Goal: Task Accomplishment & Management: Manage account settings

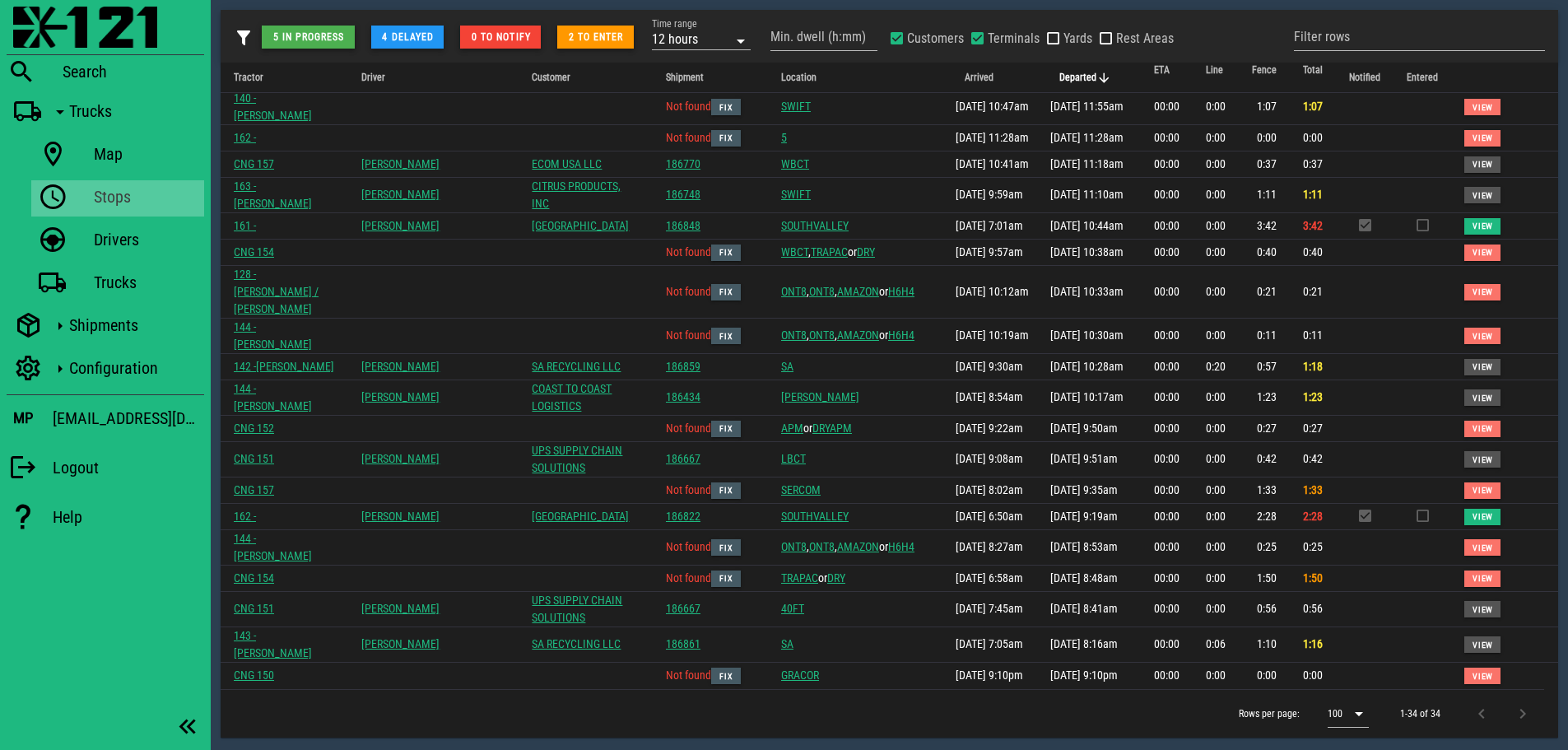
scroll to position [489, 0]
click at [891, 710] on div "Rows per page: 100 1-34 of 34" at bounding box center [882, 713] width 1324 height 49
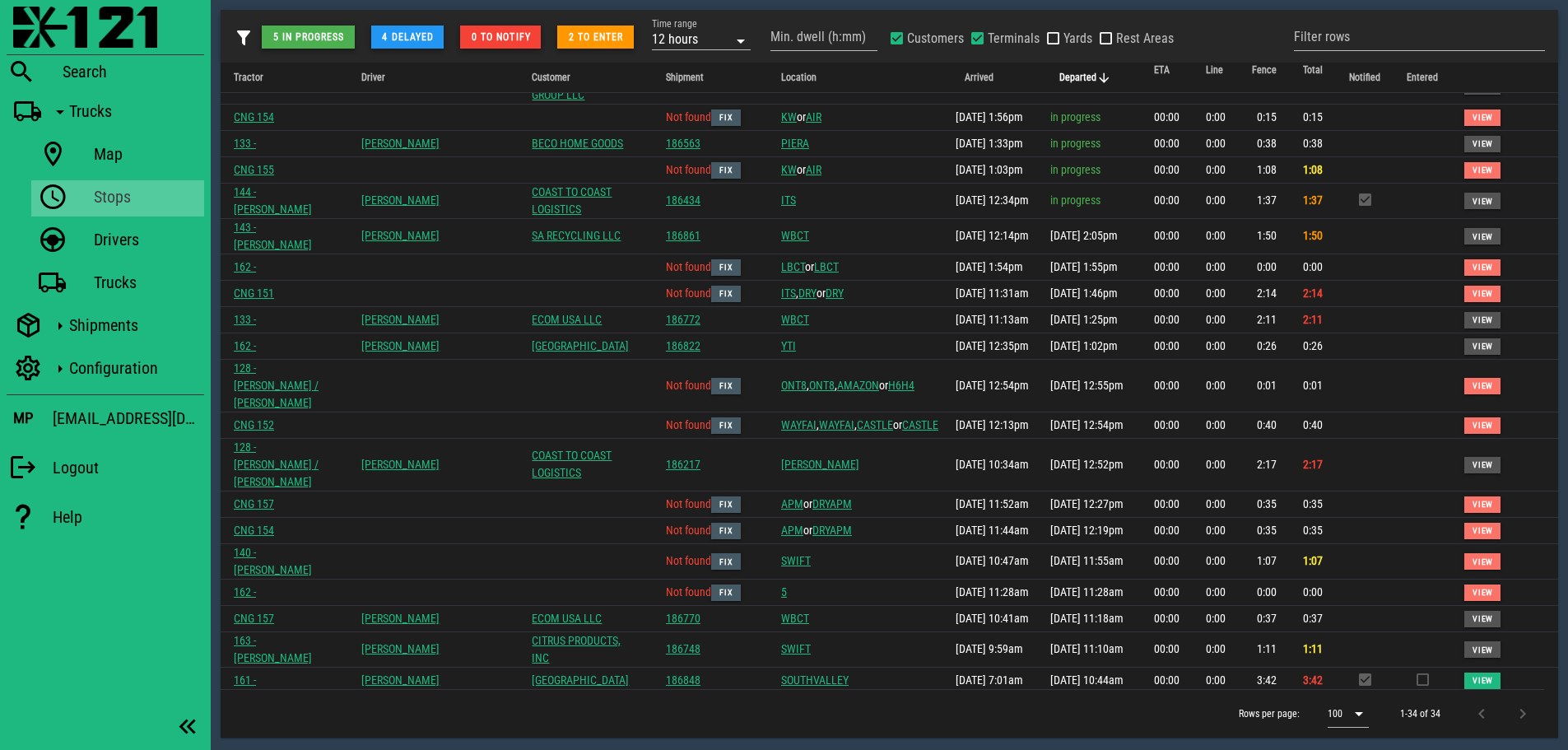
scroll to position [0, 0]
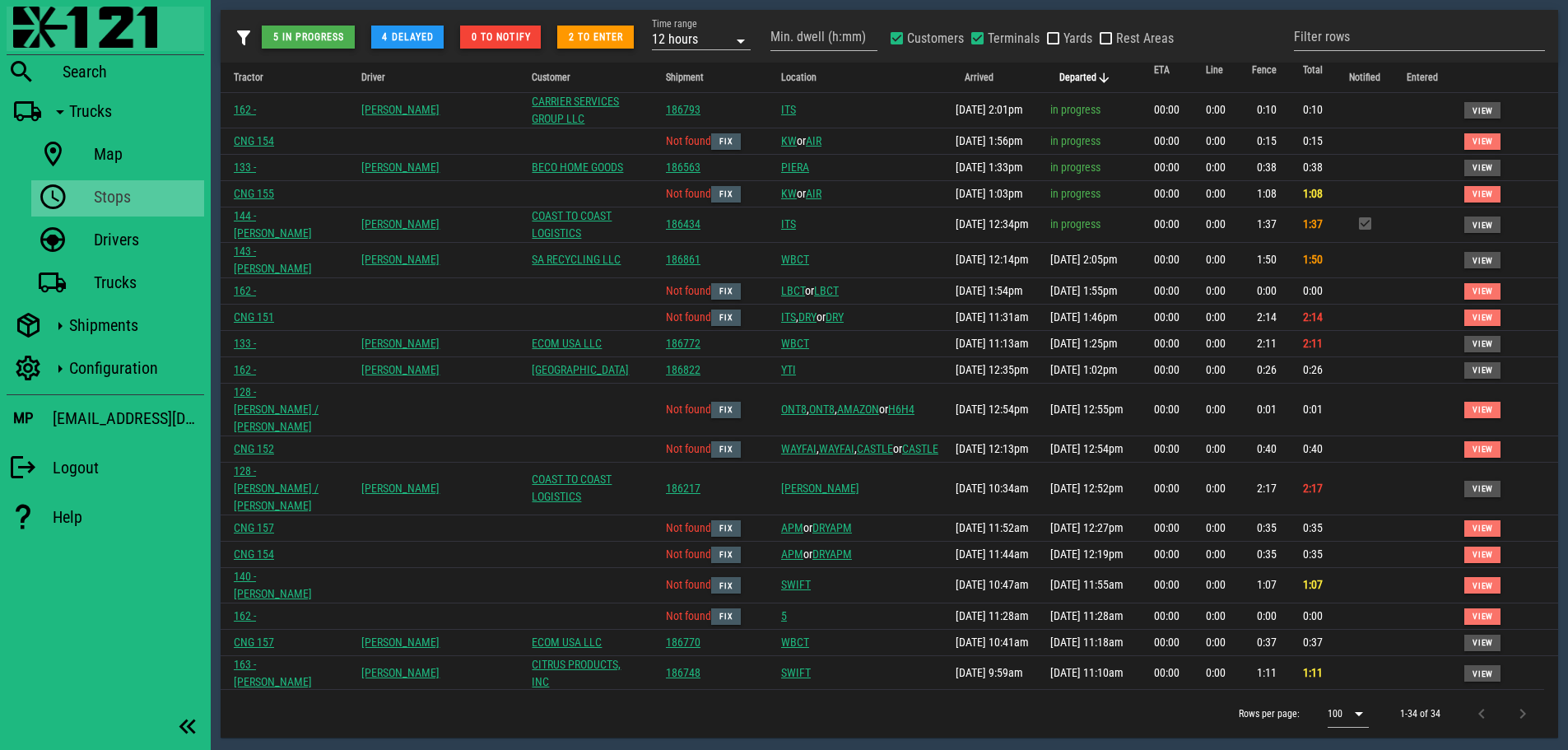
click at [39, 29] on img at bounding box center [86, 27] width 144 height 41
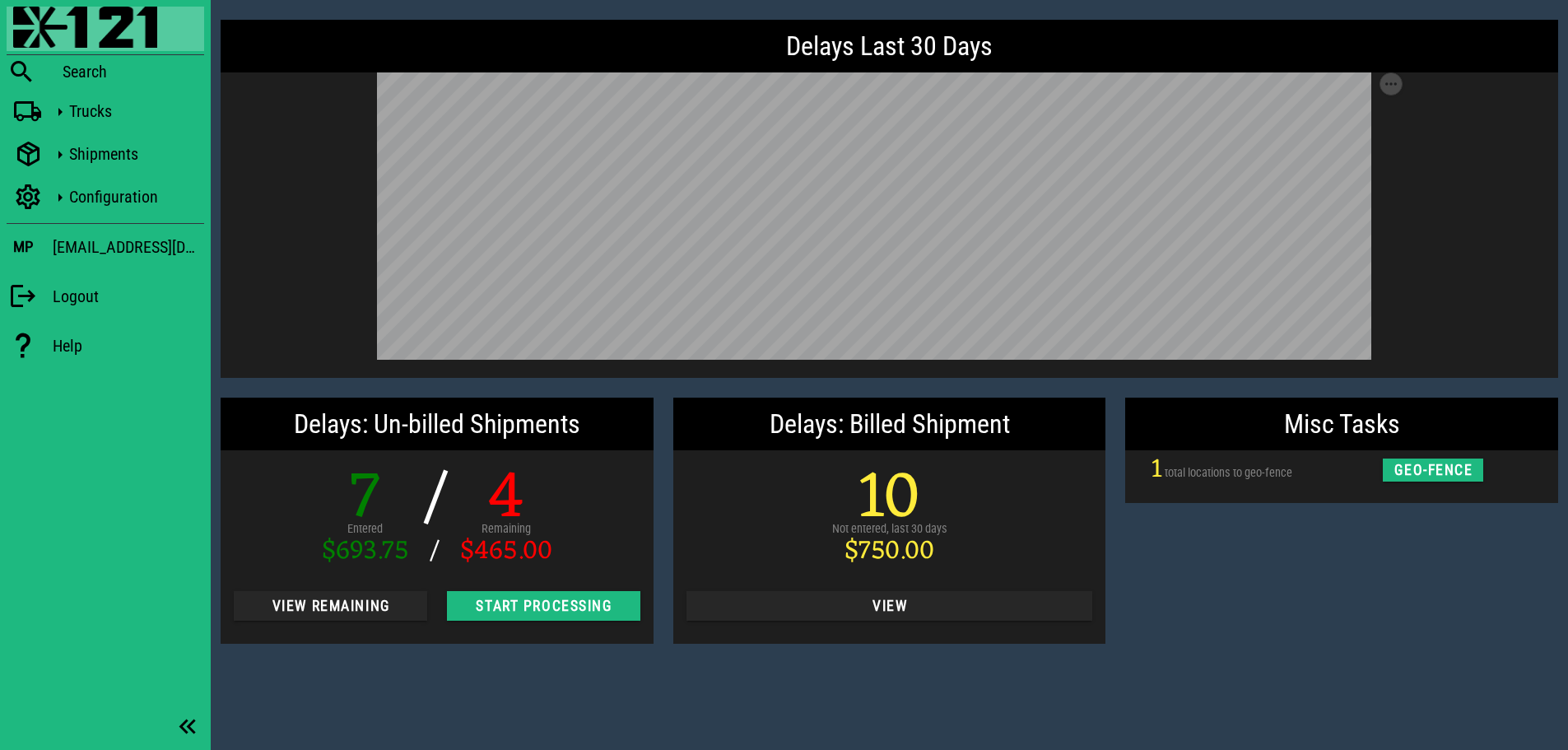
click at [1381, 572] on div "Misc Tasks 1 total locations to geo-fence geo-fence" at bounding box center [1341, 520] width 453 height 266
click at [372, 607] on span "View Remaining" at bounding box center [331, 606] width 167 height 16
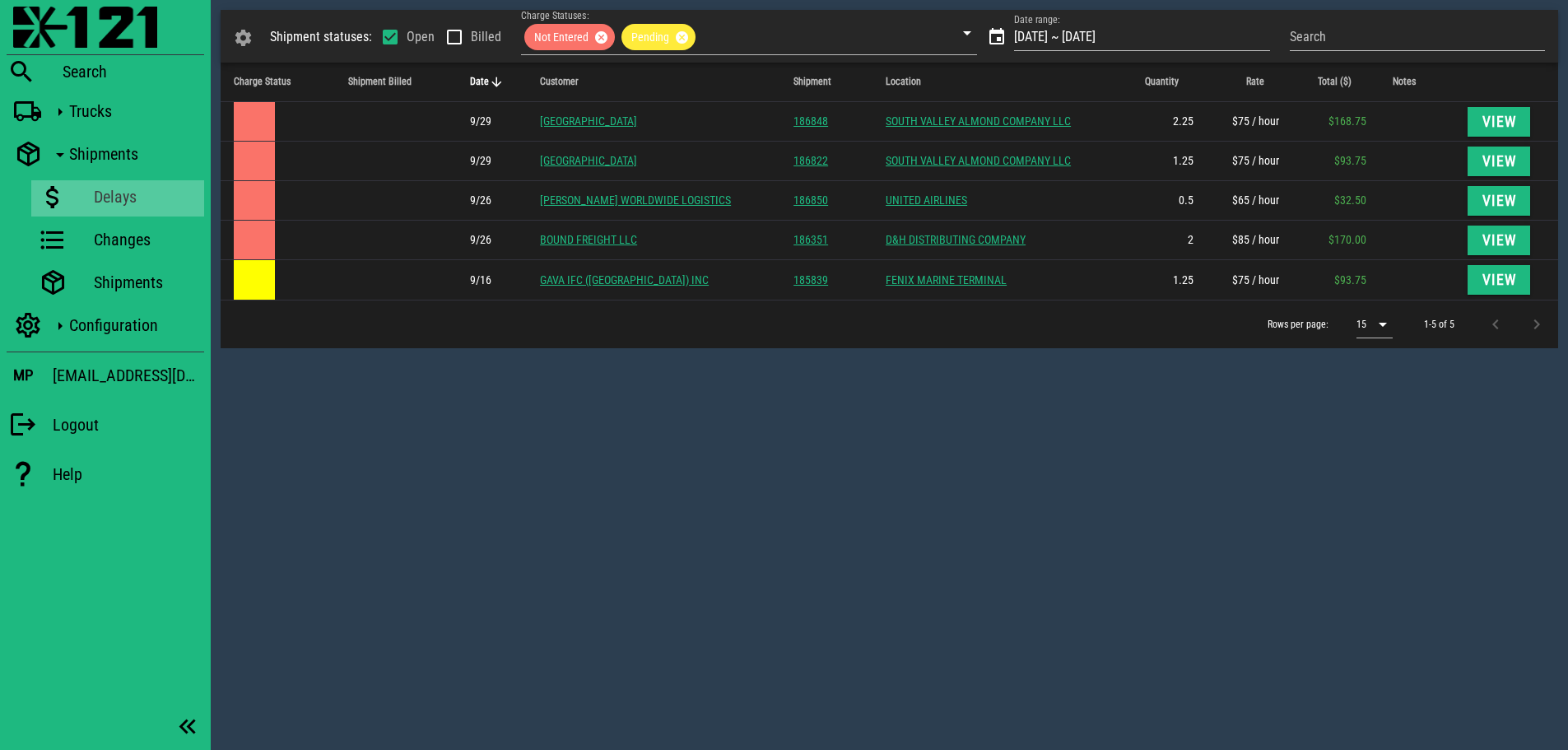
click at [577, 446] on div "Shipment statuses: Open Billed Charge Statuses: Not Entered Pending Date range:…" at bounding box center [889, 375] width 1357 height 750
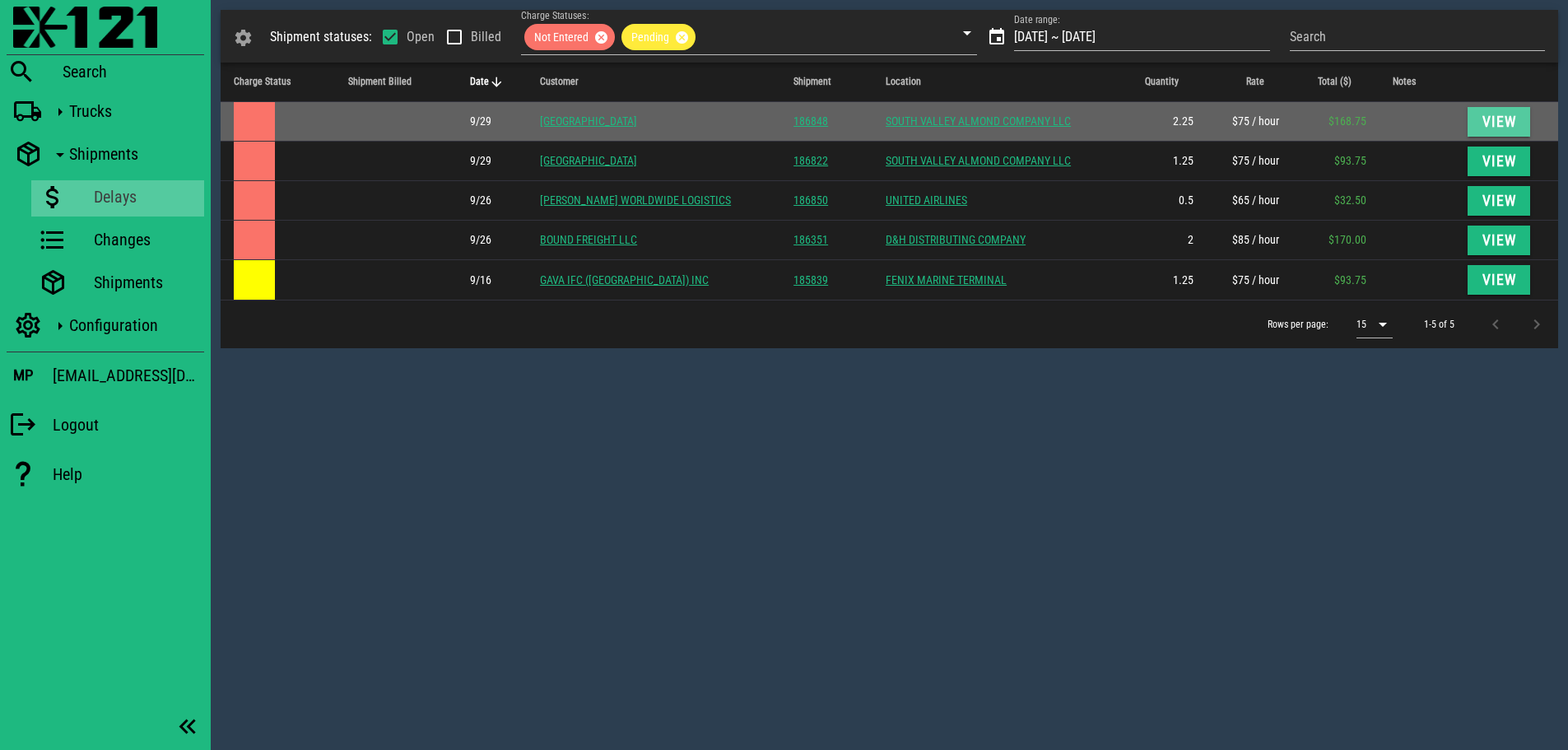
click at [1492, 118] on span "View" at bounding box center [1499, 121] width 37 height 16
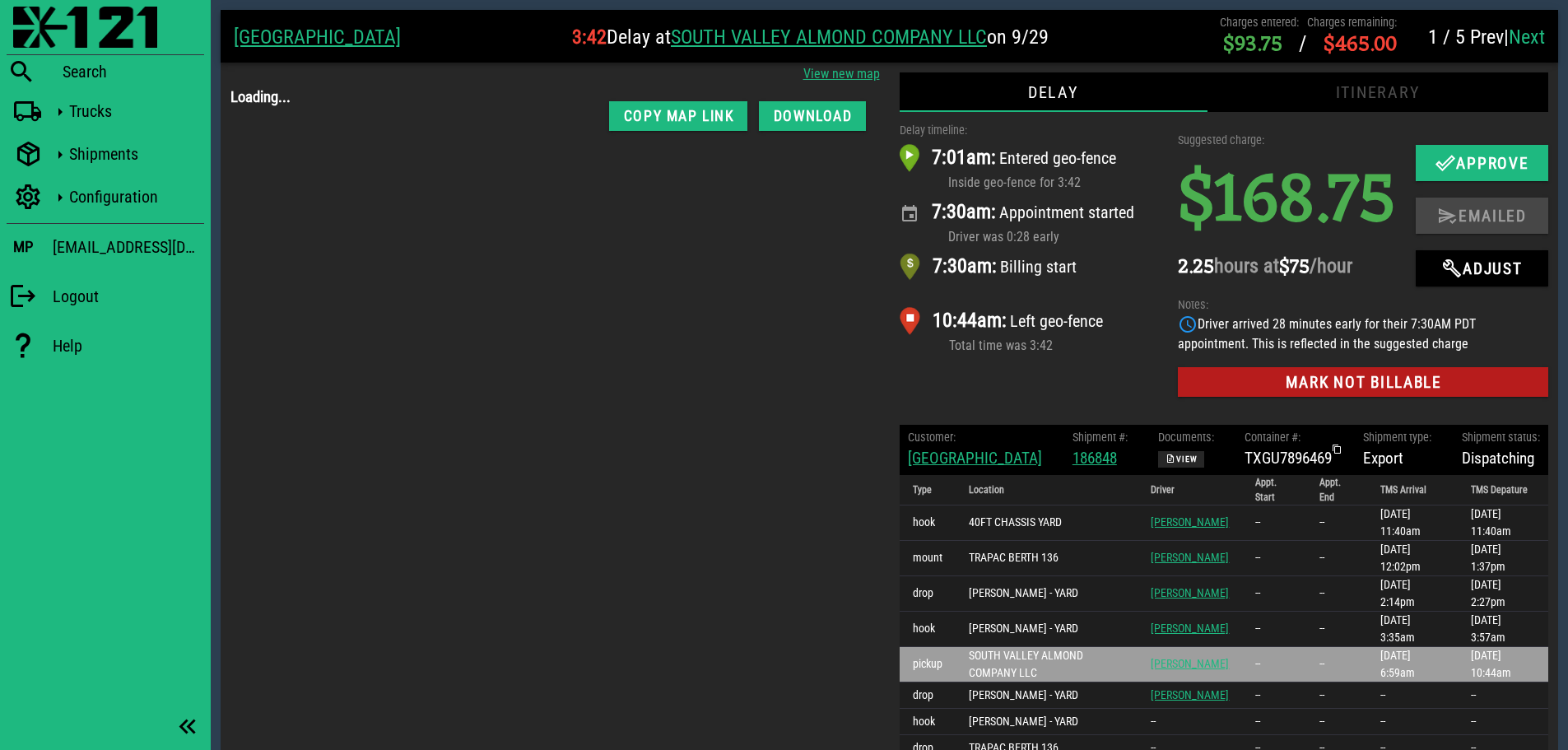
click at [1048, 415] on div "Delay timeline: 7:01am: Entered geo-fence Inside geo-fence for 3:42 7:30am: App…" at bounding box center [1030, 262] width 279 height 303
click at [1008, 415] on div "Delay timeline: 7:01am: Entered geo-fence Inside geo-fence for 3:42 7:30am: App…" at bounding box center [1030, 262] width 279 height 303
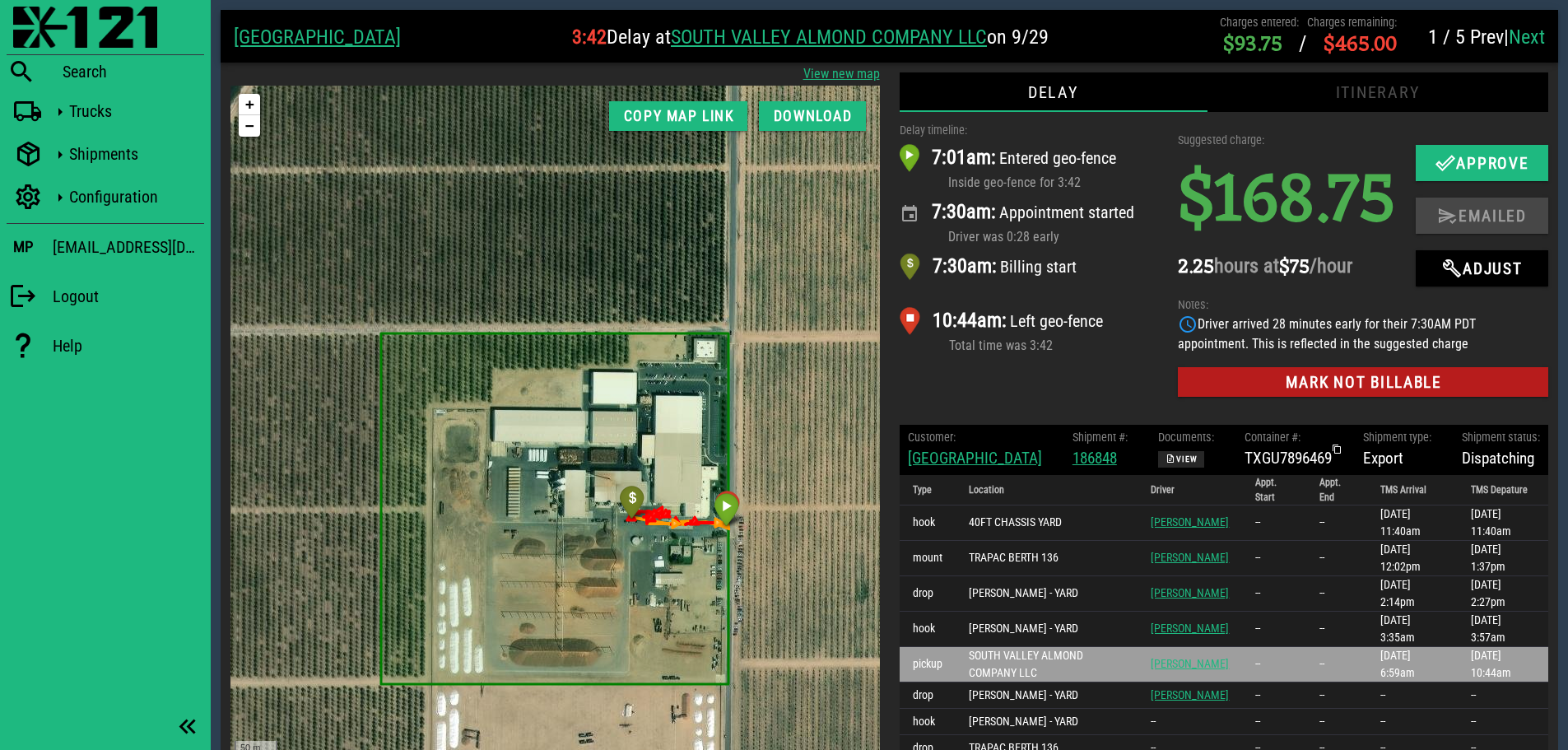
click at [1538, 42] on link "Next" at bounding box center [1528, 38] width 37 height 23
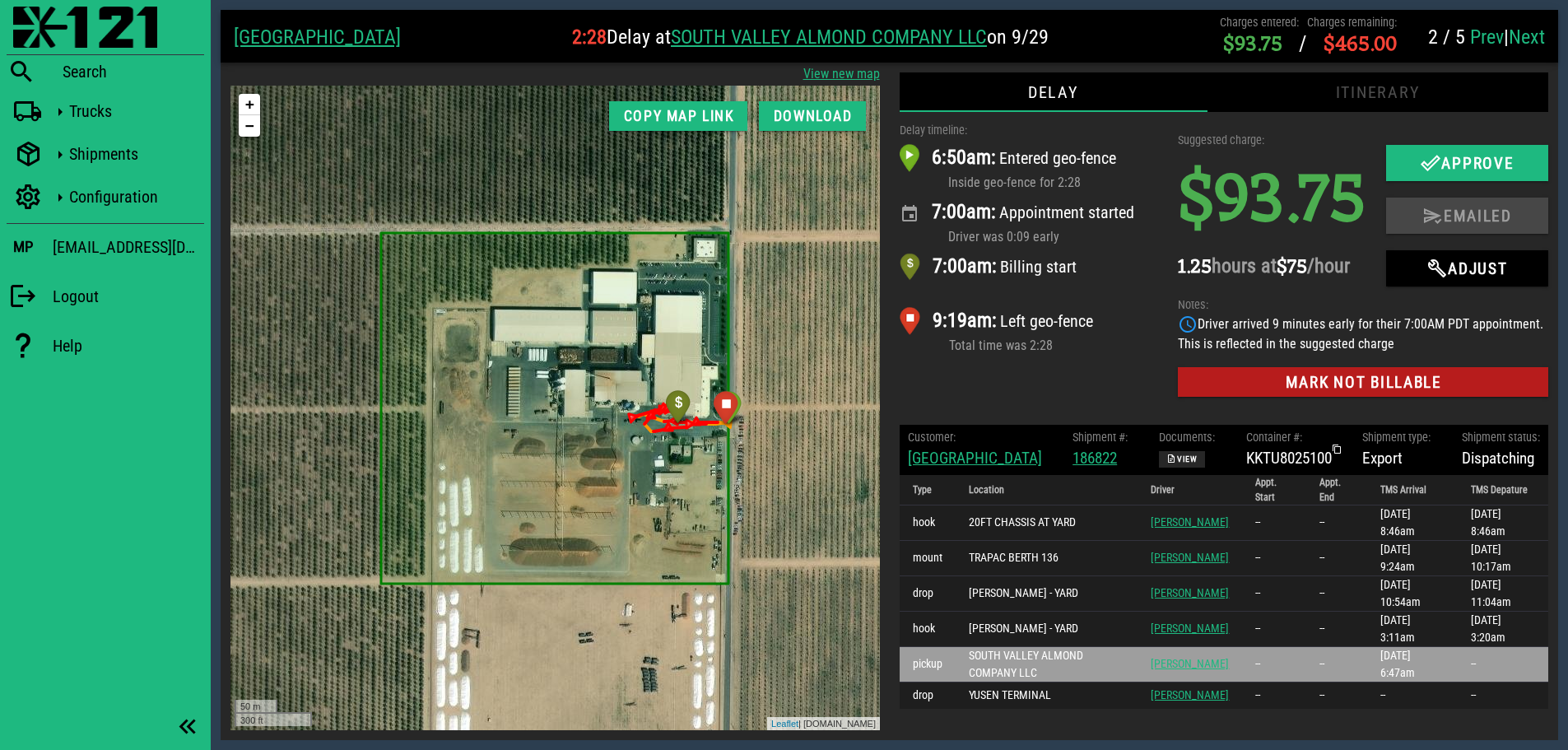
click at [1535, 38] on link "Next" at bounding box center [1528, 38] width 37 height 23
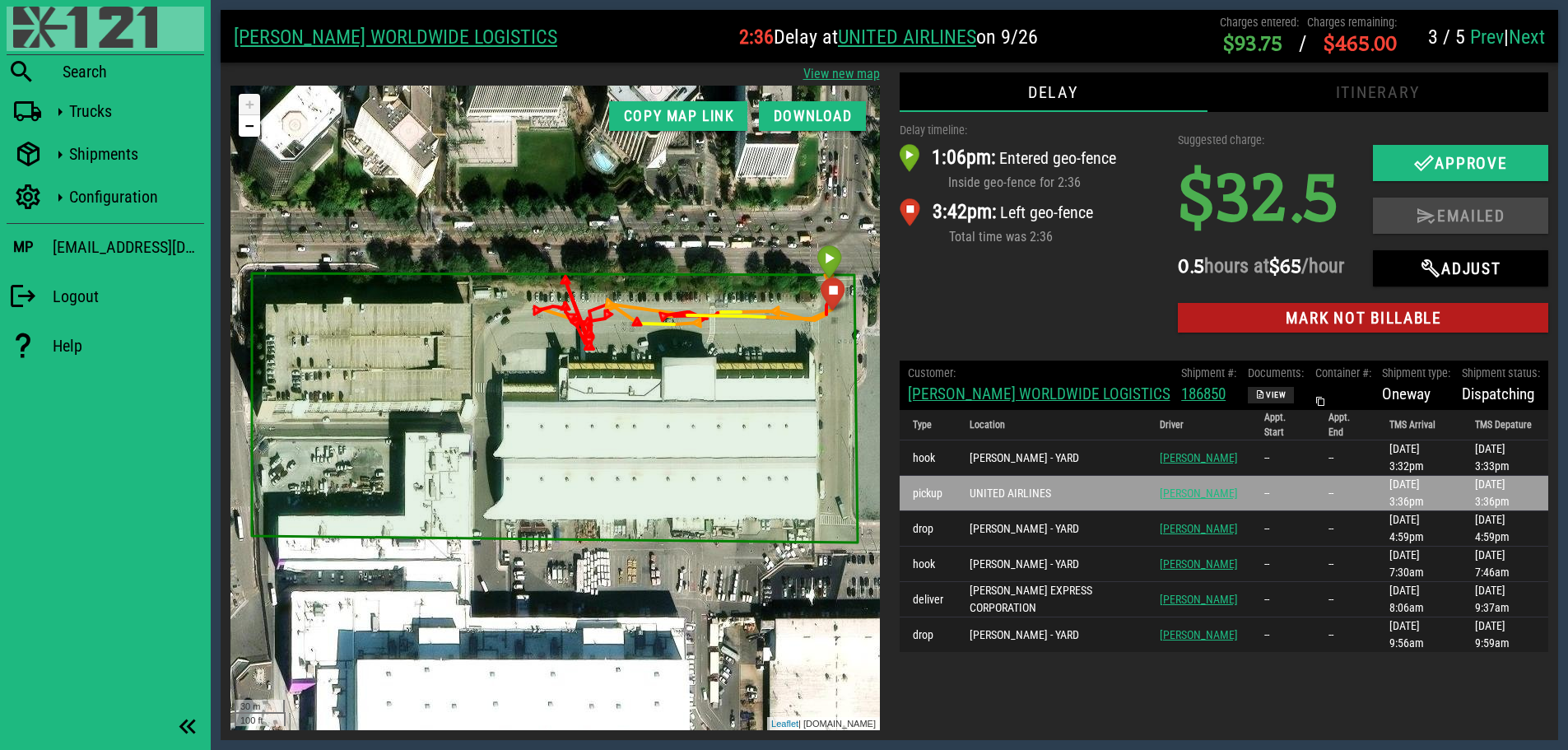
click at [37, 24] on img at bounding box center [86, 27] width 144 height 41
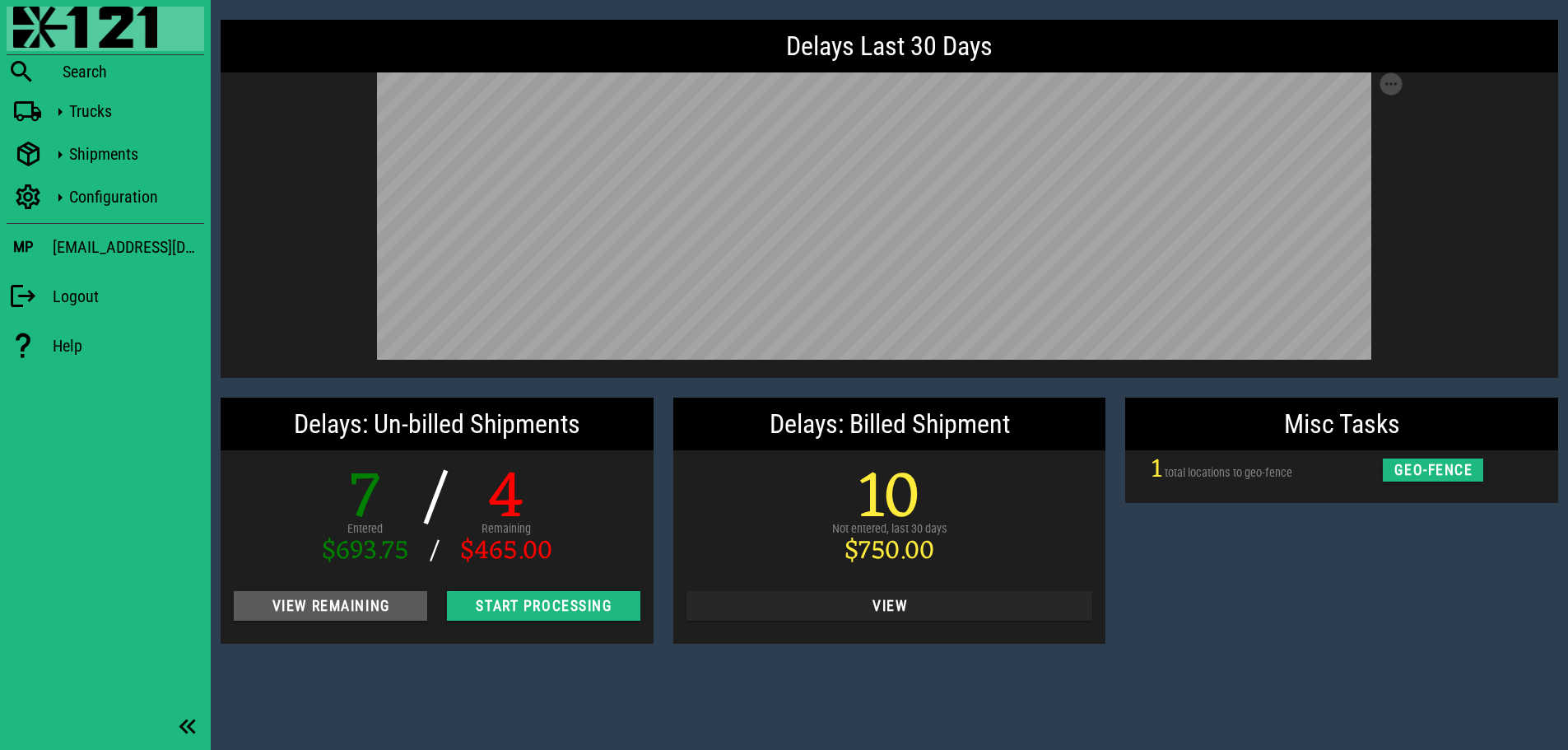
click at [377, 617] on button "View Remaining" at bounding box center [330, 606] width 193 height 30
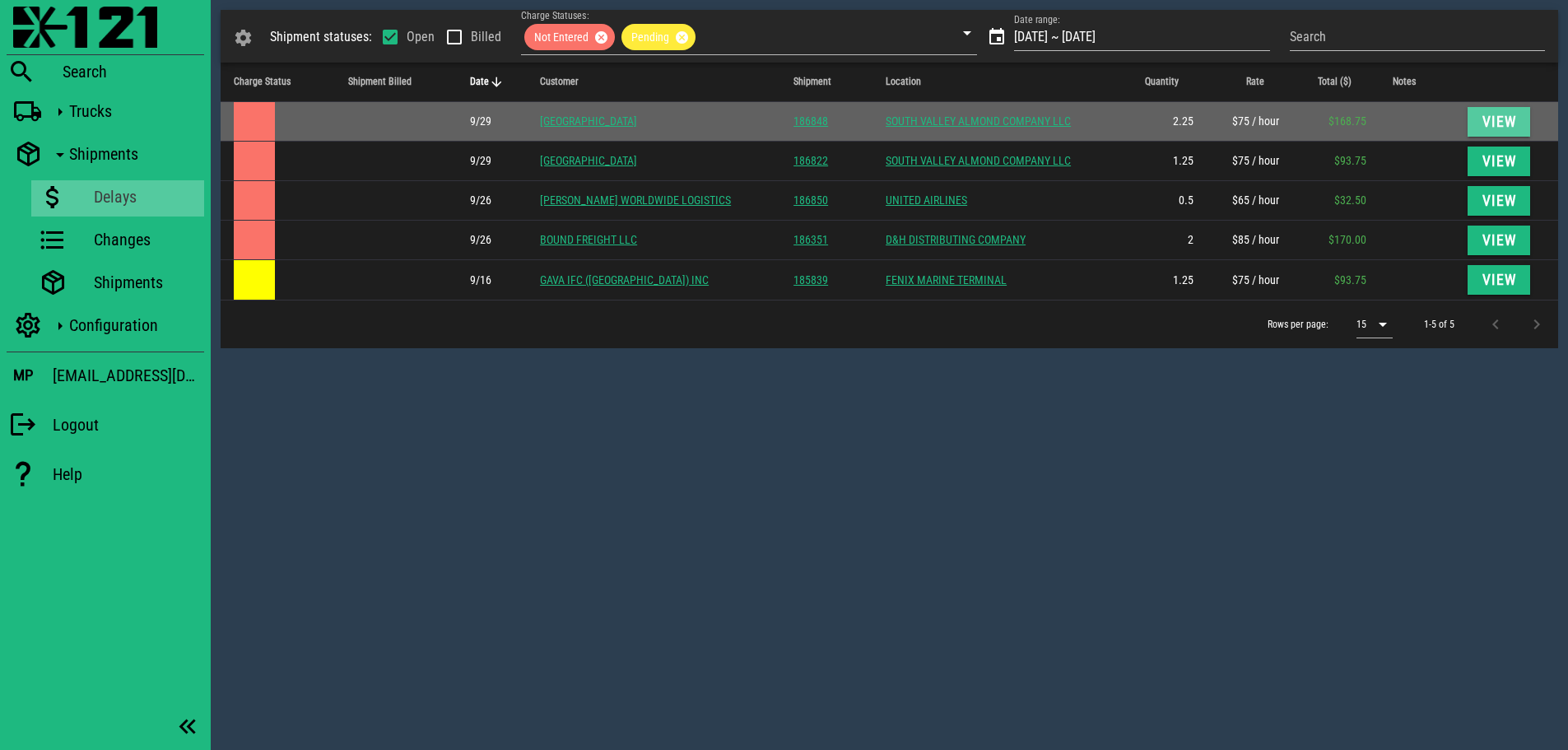
click at [1505, 116] on span "View" at bounding box center [1499, 121] width 37 height 16
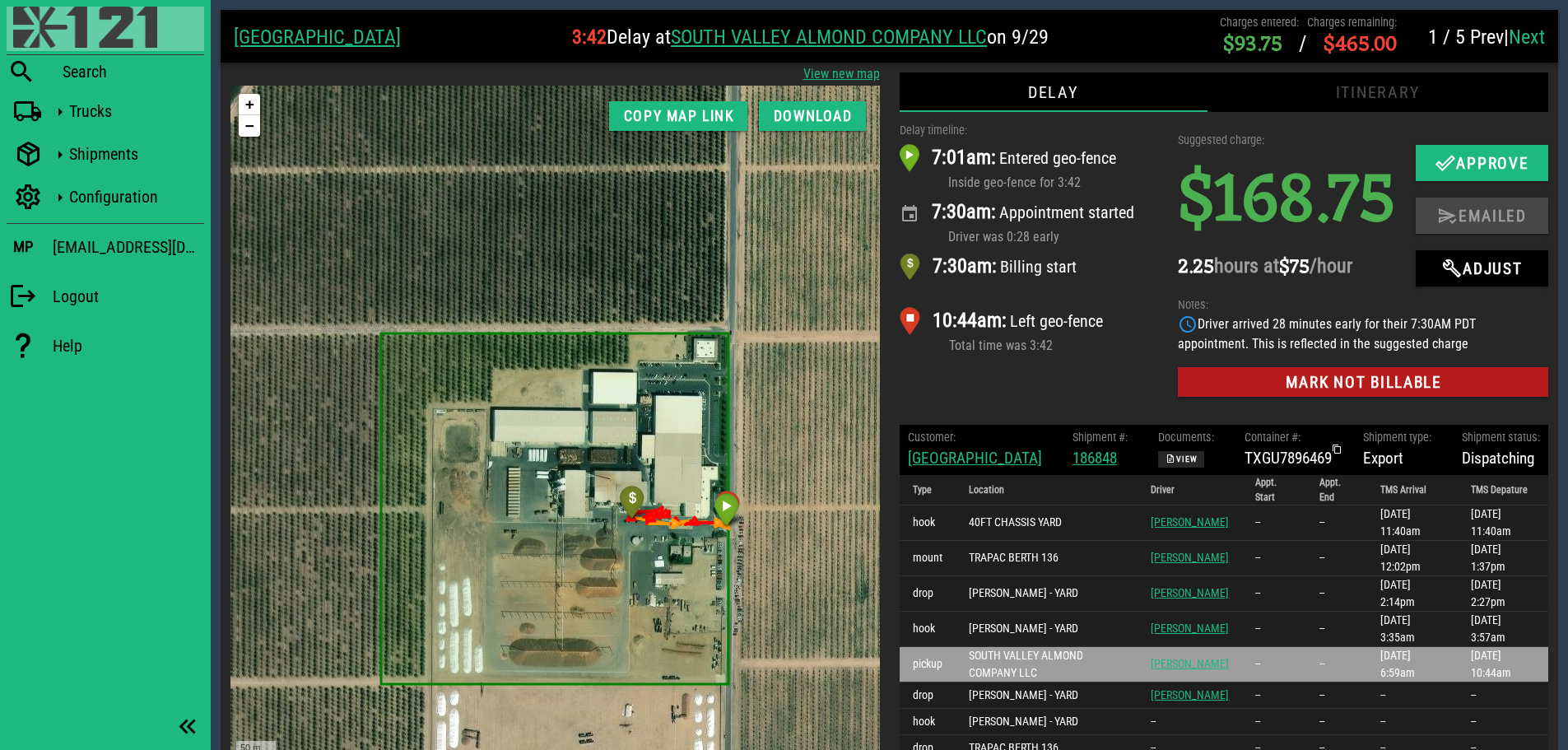
click at [57, 28] on img at bounding box center [86, 27] width 144 height 41
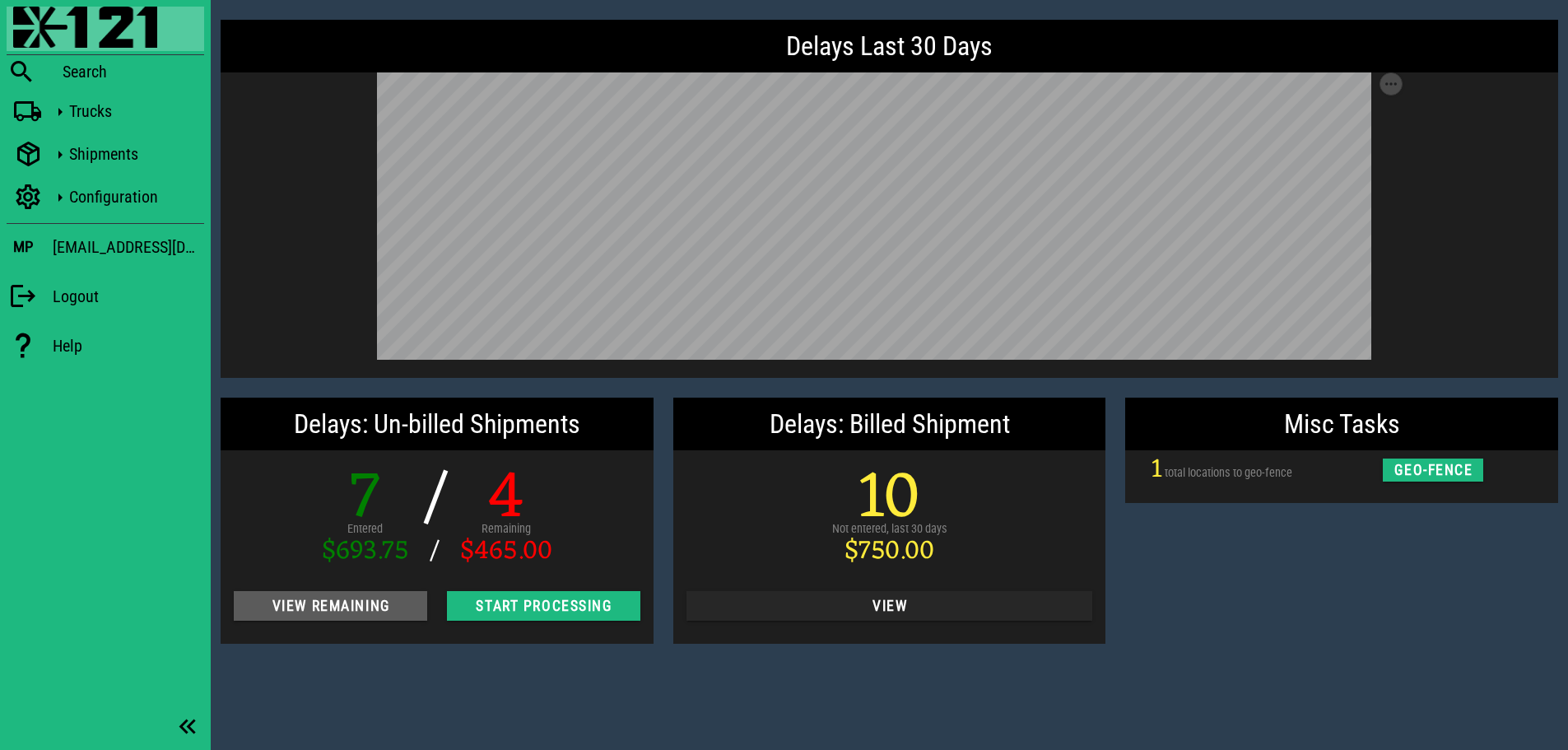
click at [283, 610] on span "View Remaining" at bounding box center [331, 606] width 167 height 16
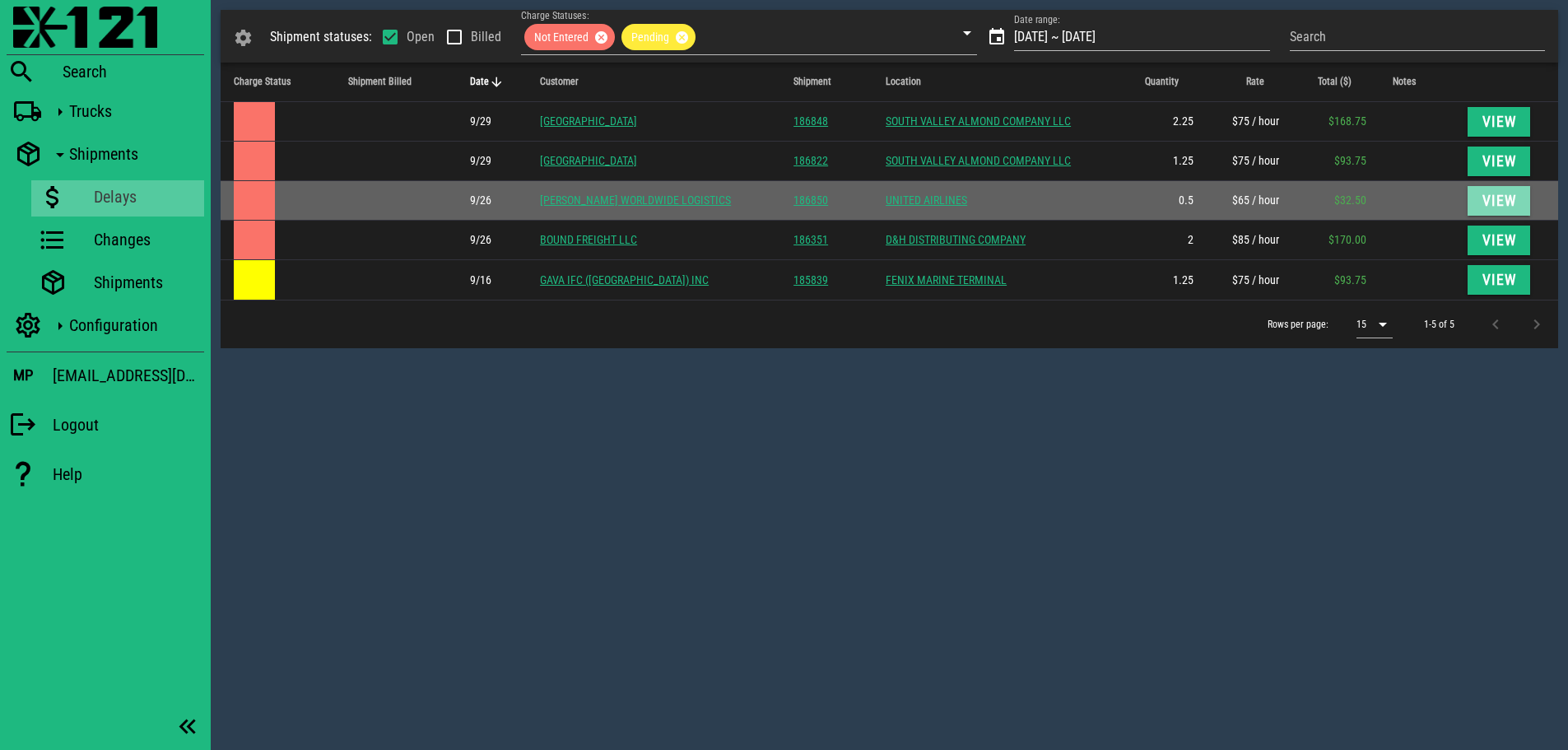
click at [1496, 201] on span "View" at bounding box center [1499, 200] width 37 height 16
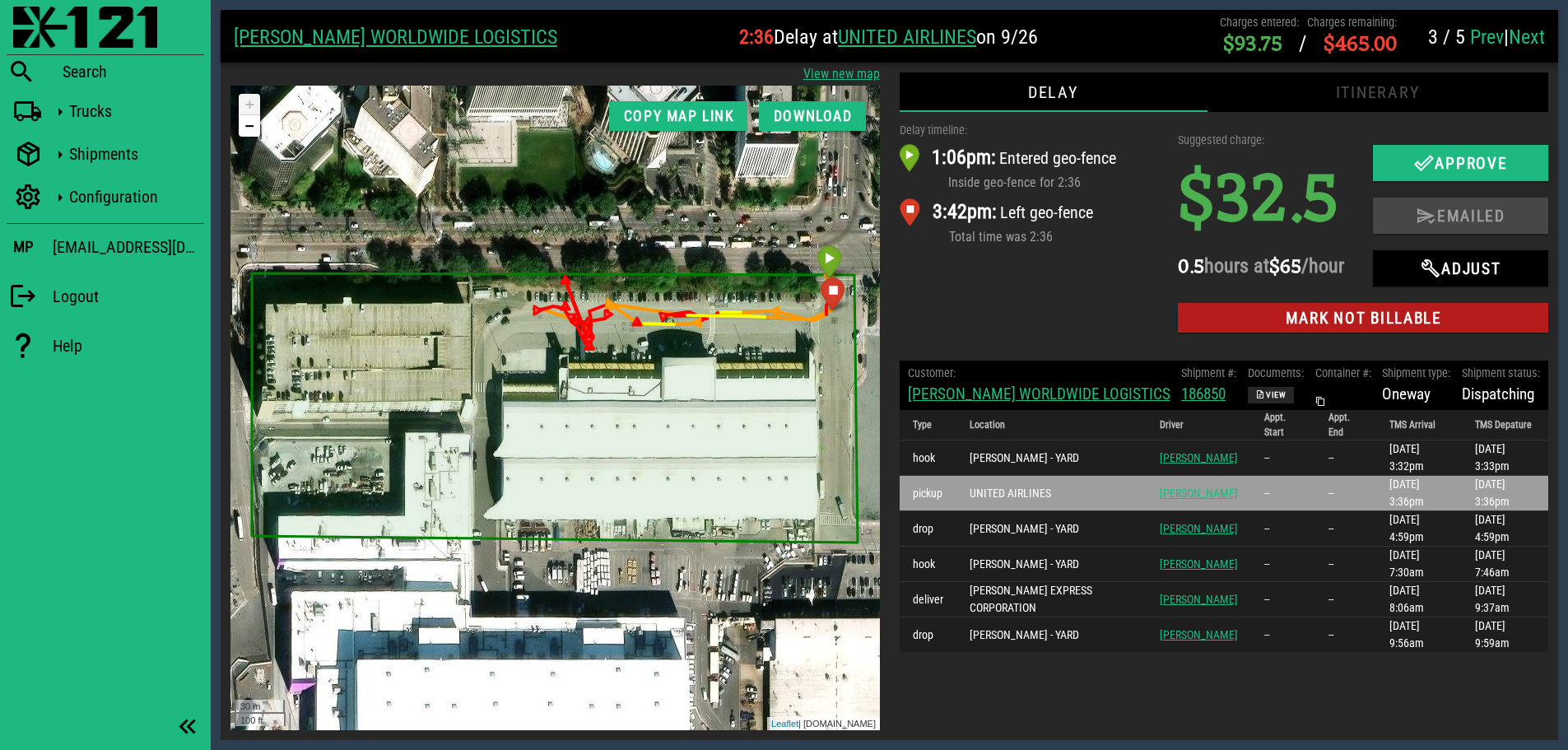
click at [1032, 404] on link "[PERSON_NAME] WORLDWIDE LOGISTICS" at bounding box center [1038, 394] width 262 height 19
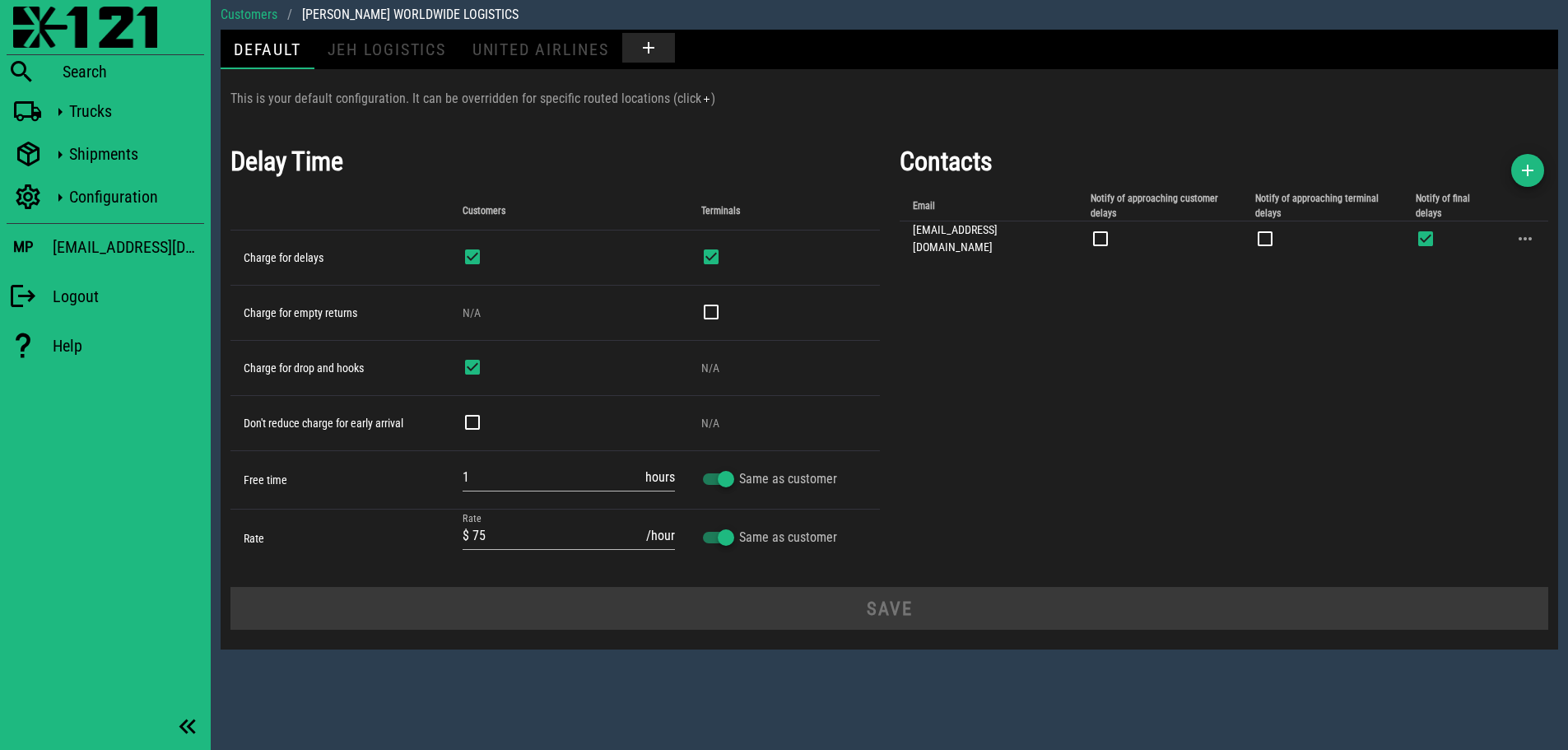
click at [1362, 359] on div "Contacts Email Notify of approaching customer delays Notify of approaching term…" at bounding box center [1225, 354] width 669 height 445
click at [1311, 380] on div "Contacts Email Notify of approaching customer delays Notify of approaching term…" at bounding box center [1225, 354] width 669 height 445
click at [1200, 356] on div "Contacts Email Notify of approaching customer delays Notify of approaching term…" at bounding box center [1225, 354] width 669 height 445
click at [541, 47] on div "UNITED AIRLINES" at bounding box center [541, 49] width 163 height 39
type input "2"
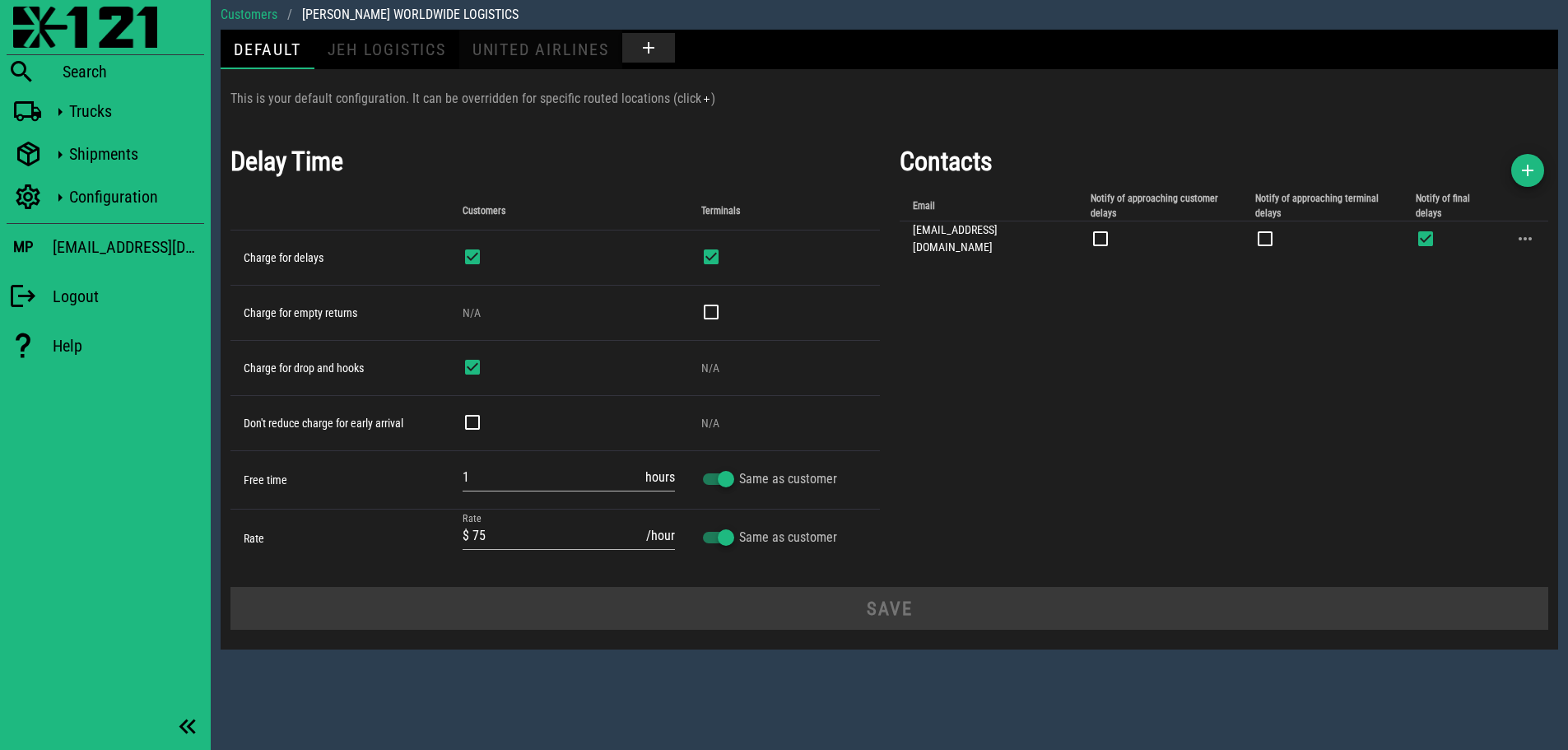
type input "65"
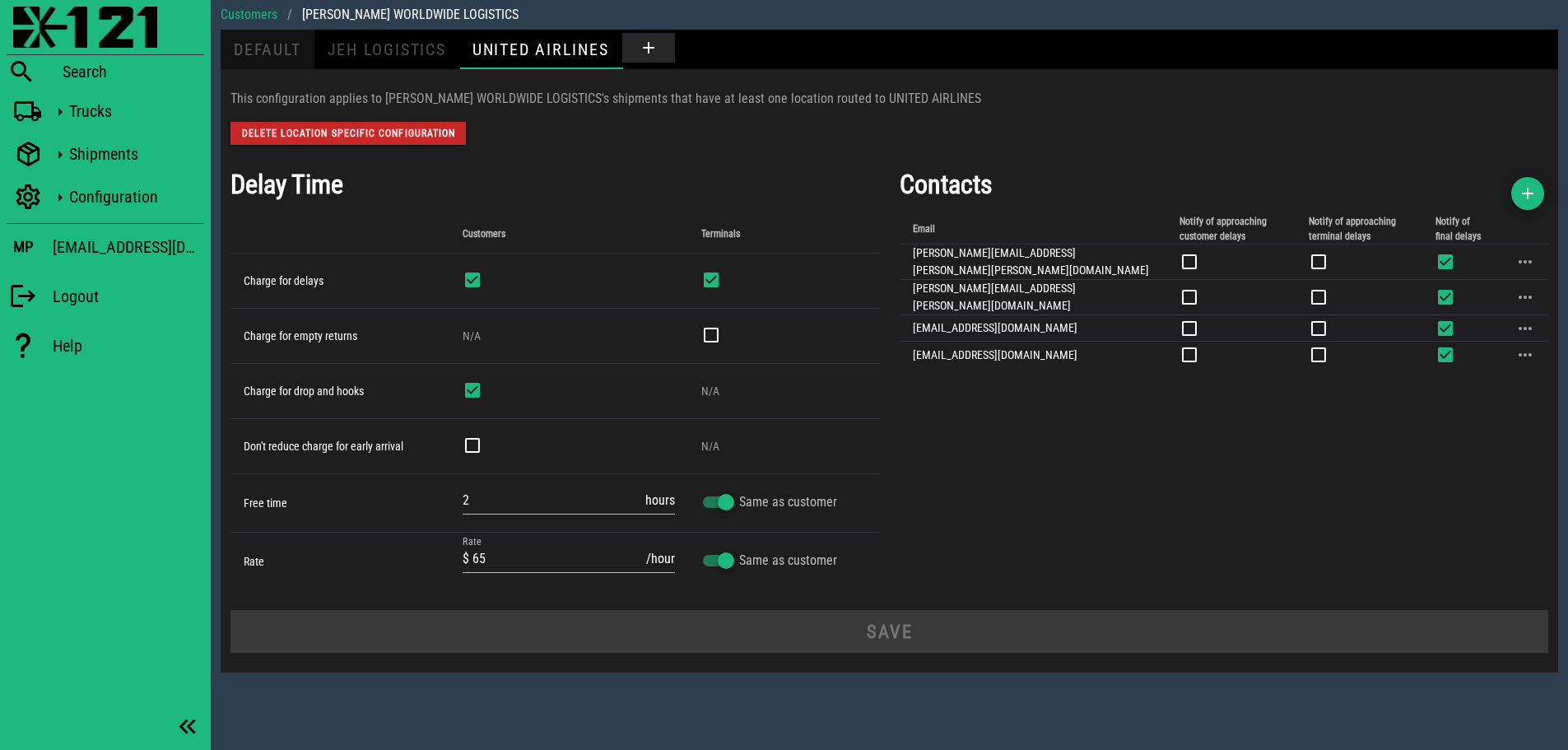
click at [251, 51] on div "Default" at bounding box center [267, 49] width 94 height 39
type input "1"
type input "75"
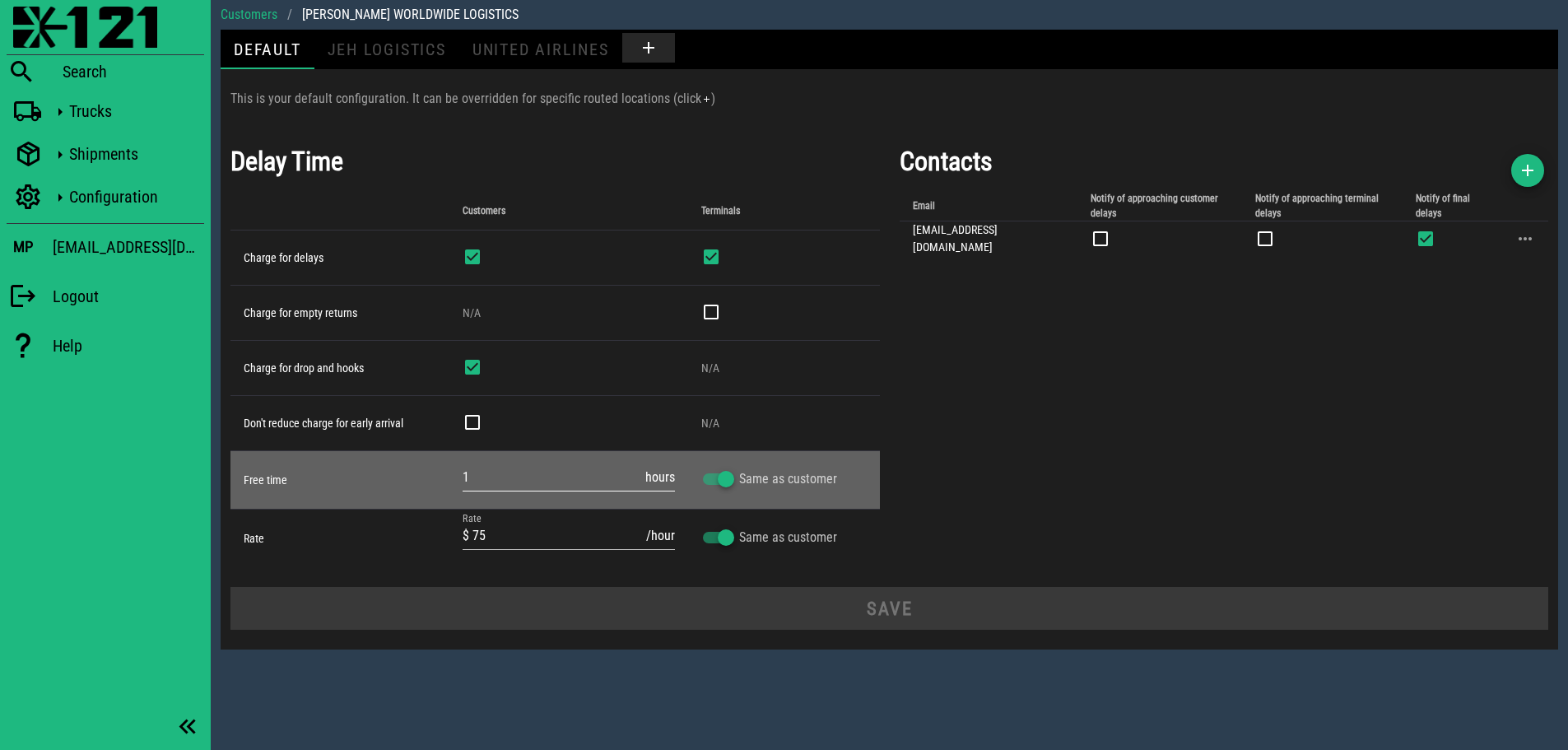
click at [504, 472] on input "1" at bounding box center [552, 477] width 180 height 26
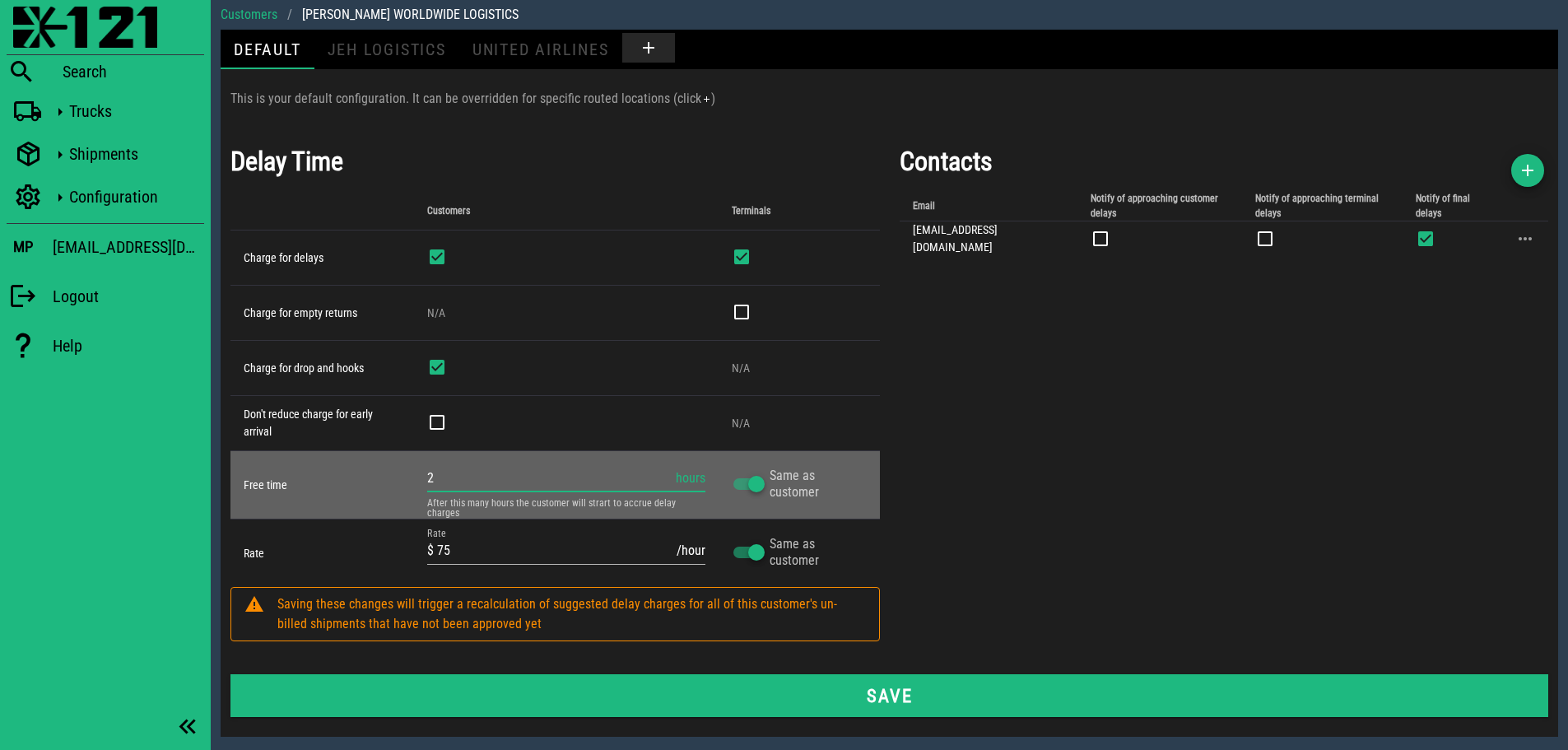
type input "2"
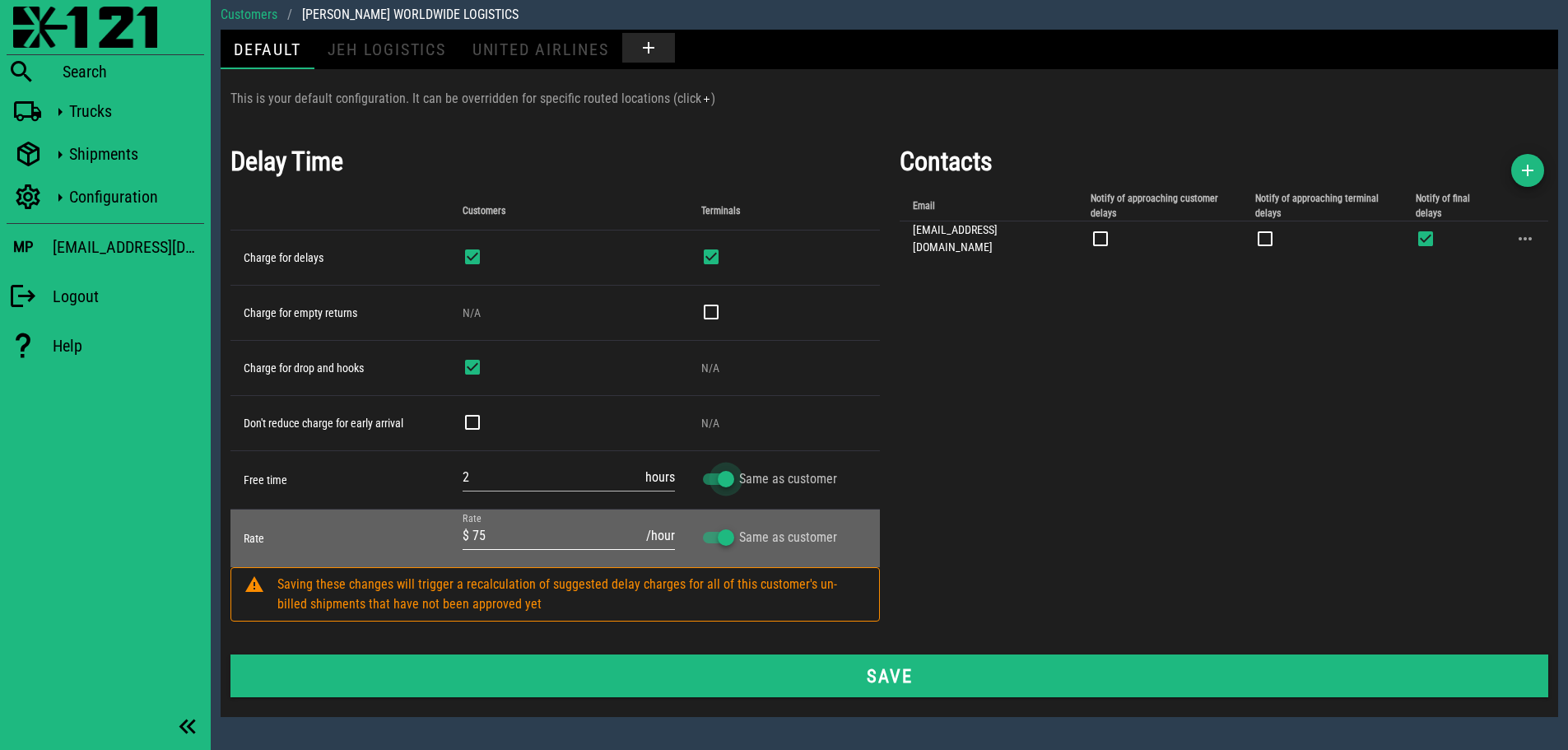
click at [528, 522] on div "Rate $ 75 /hour" at bounding box center [568, 539] width 212 height 55
click at [534, 528] on input "75" at bounding box center [557, 536] width 170 height 26
type input "7"
type input "65"
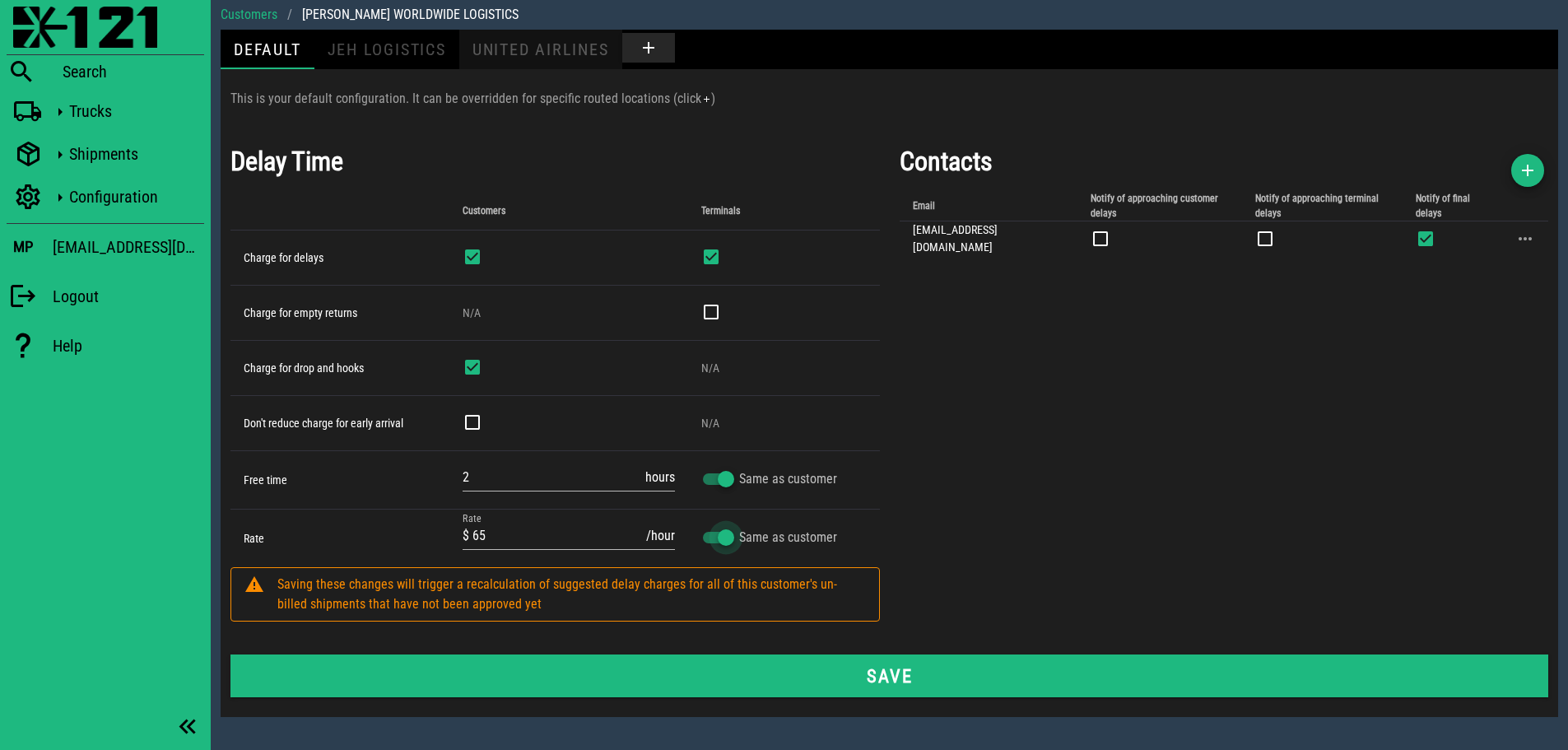
click at [524, 49] on div "UNITED AIRLINES" at bounding box center [541, 49] width 163 height 39
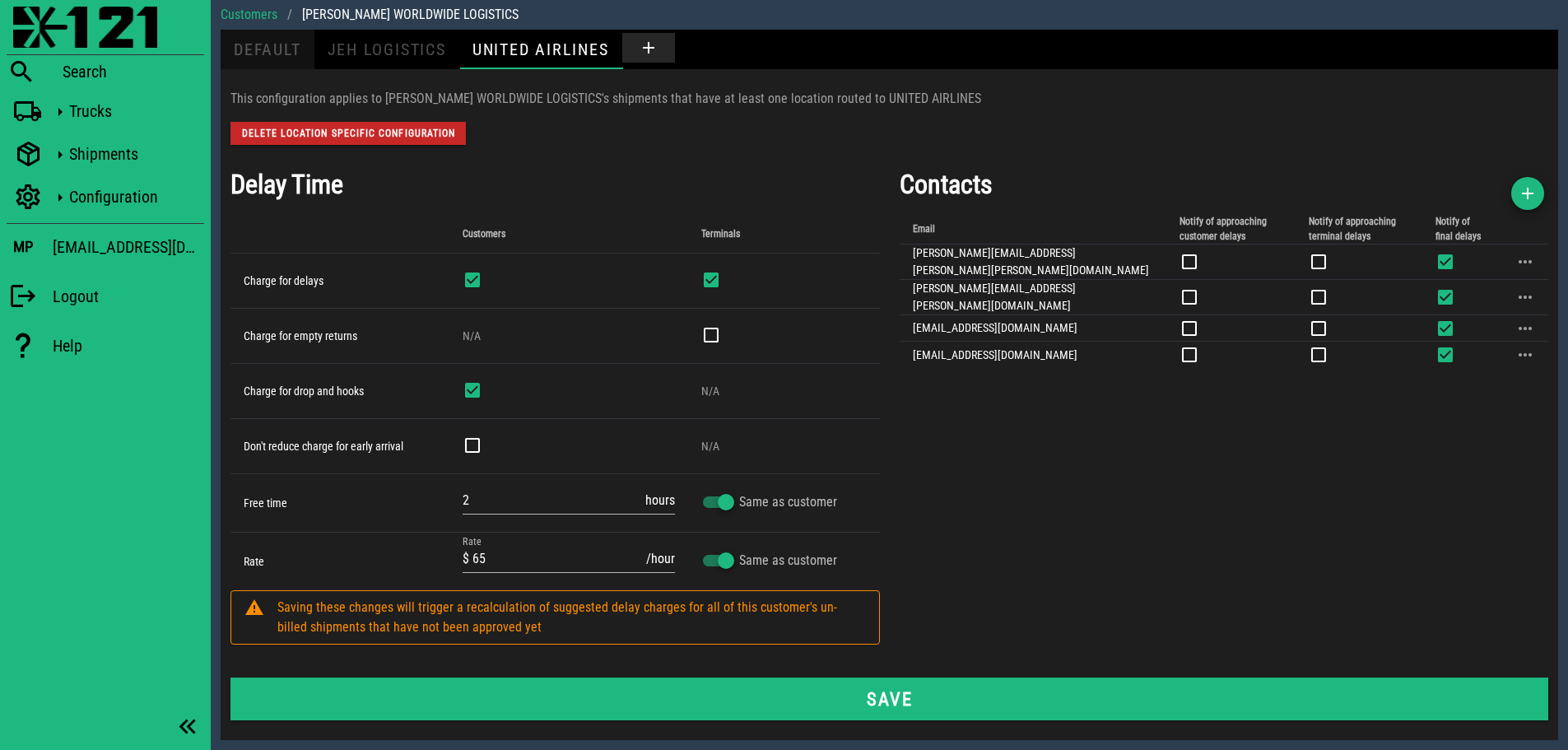
click at [266, 45] on div "Default" at bounding box center [267, 49] width 94 height 39
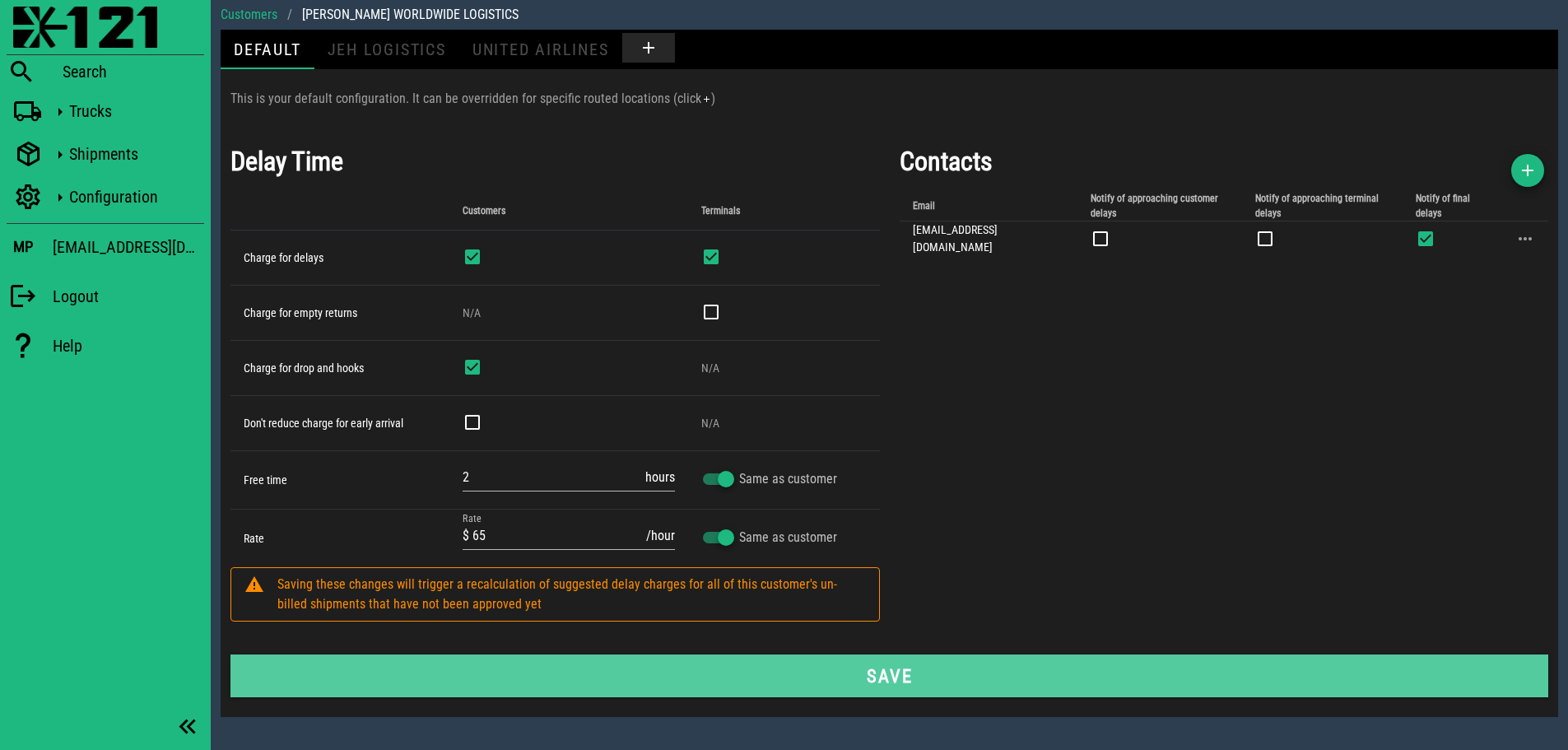
click at [908, 673] on span "Save" at bounding box center [888, 676] width 1280 height 21
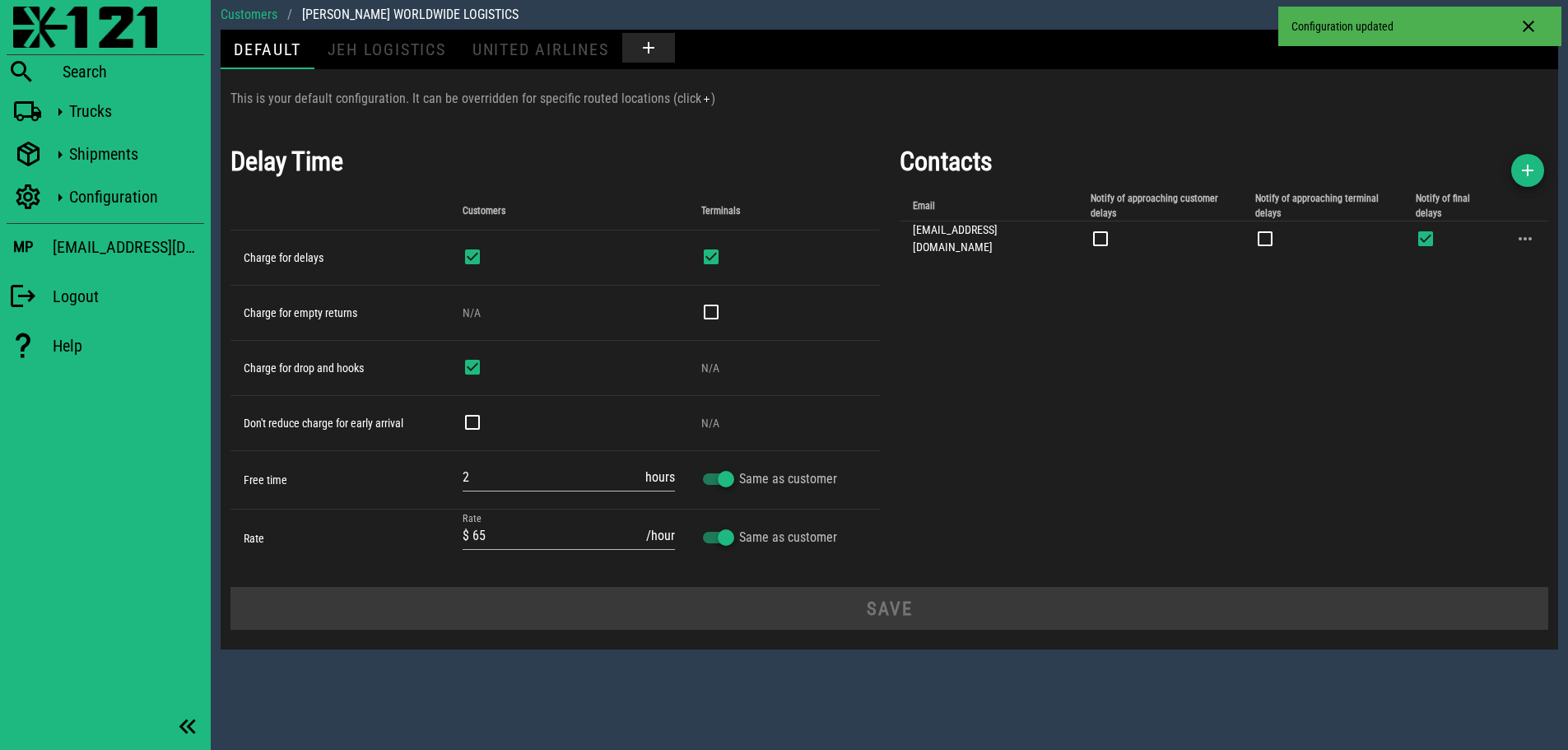
click at [1210, 353] on div "Contacts Email Notify of approaching customer delays Notify of approaching term…" at bounding box center [1225, 354] width 669 height 445
click at [1372, 344] on div "Contacts Email Notify of approaching customer delays Notify of approaching term…" at bounding box center [1225, 354] width 669 height 445
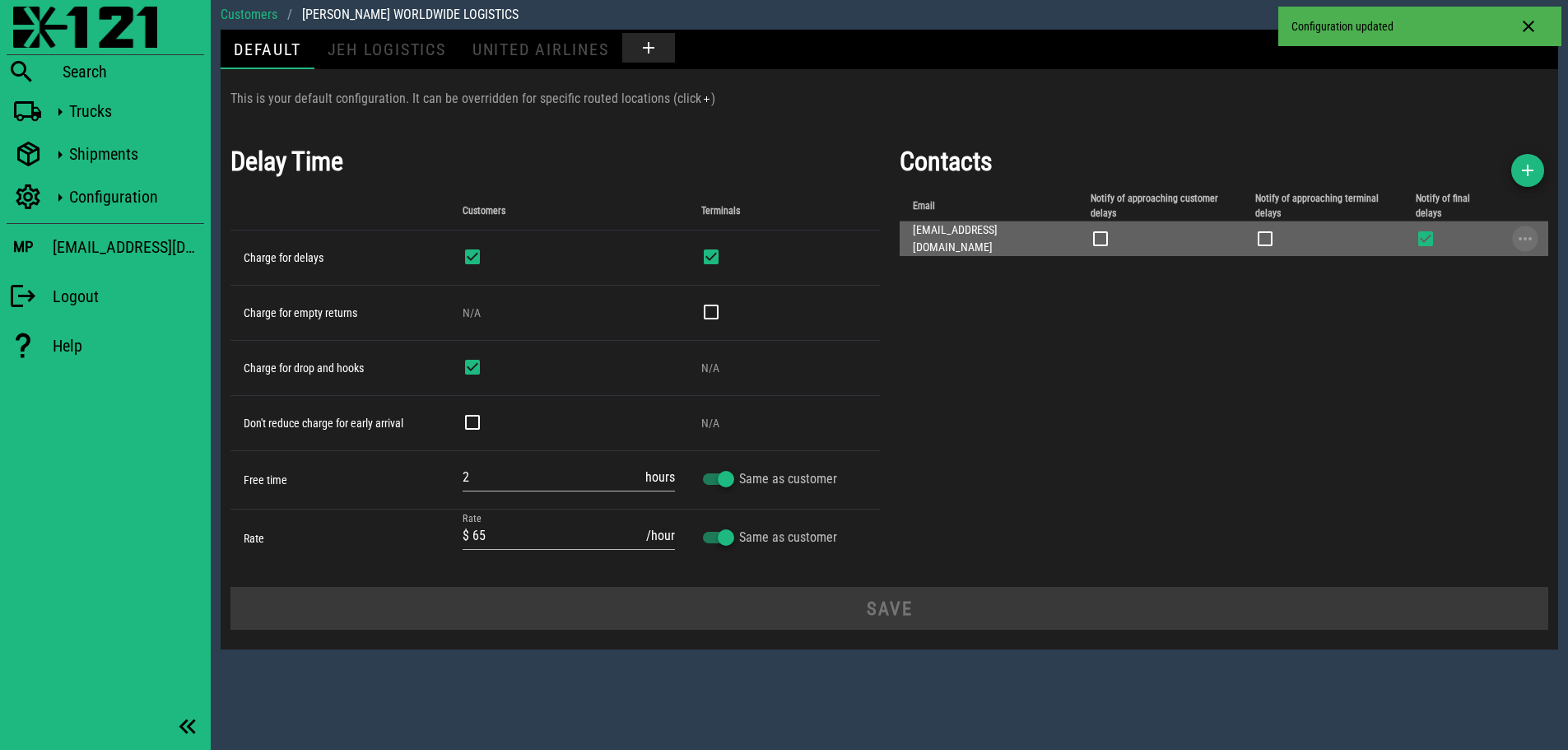
click at [1528, 229] on button "button" at bounding box center [1525, 238] width 20 height 20
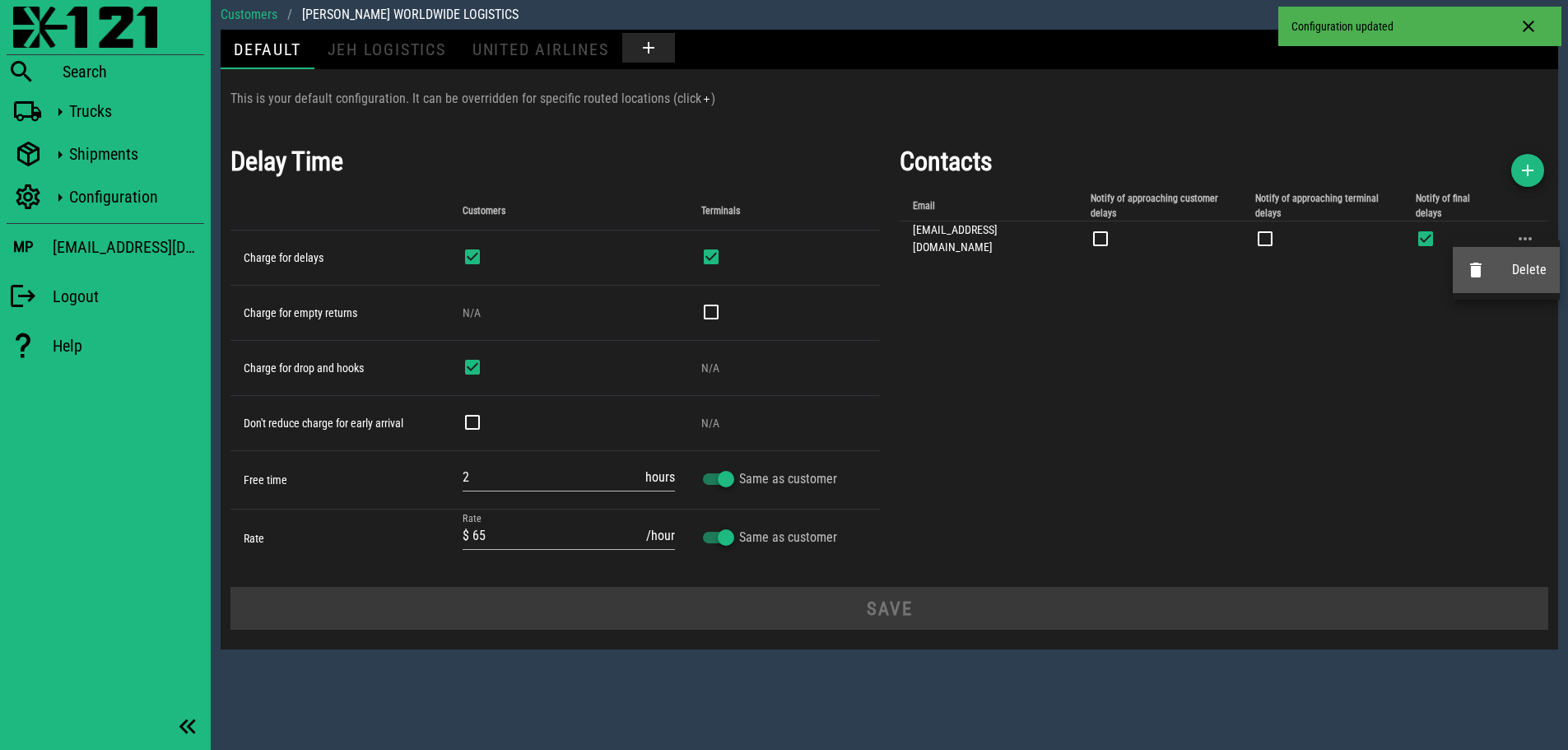
click at [1477, 269] on icon at bounding box center [1476, 270] width 20 height 20
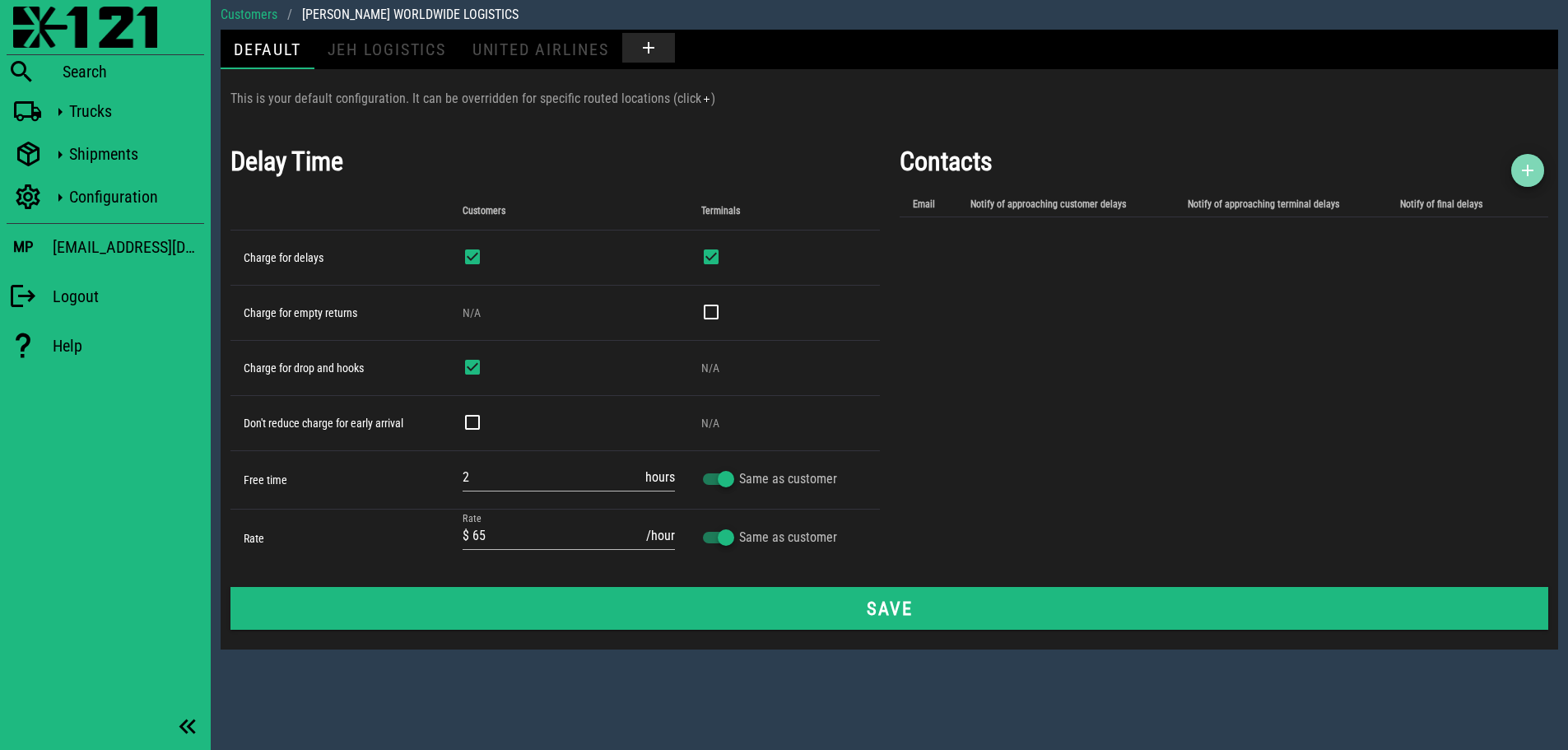
click at [1529, 171] on icon "button" at bounding box center [1528, 170] width 20 height 20
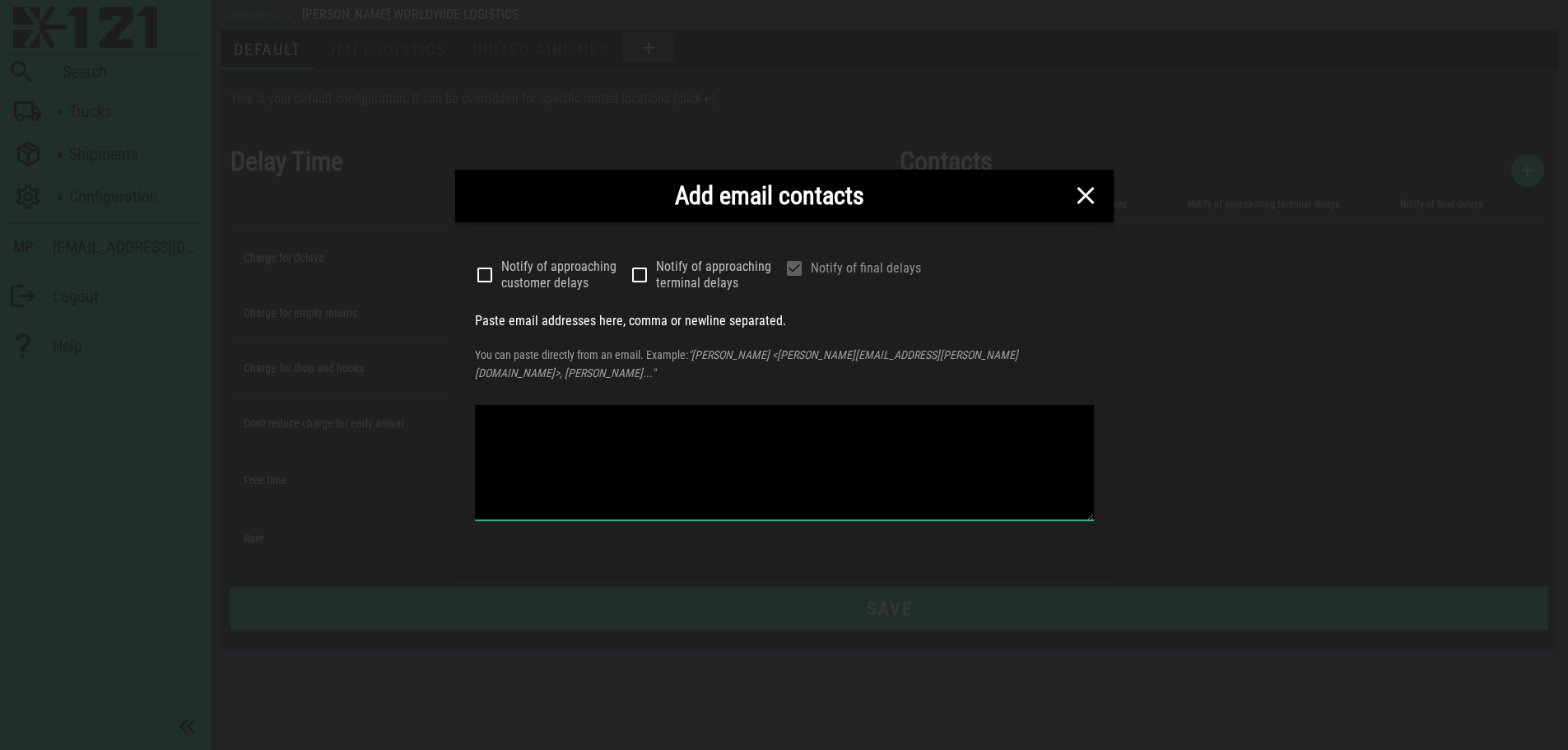
click at [759, 438] on textarea at bounding box center [784, 462] width 619 height 115
click at [815, 416] on textarea at bounding box center [784, 462] width 619 height 115
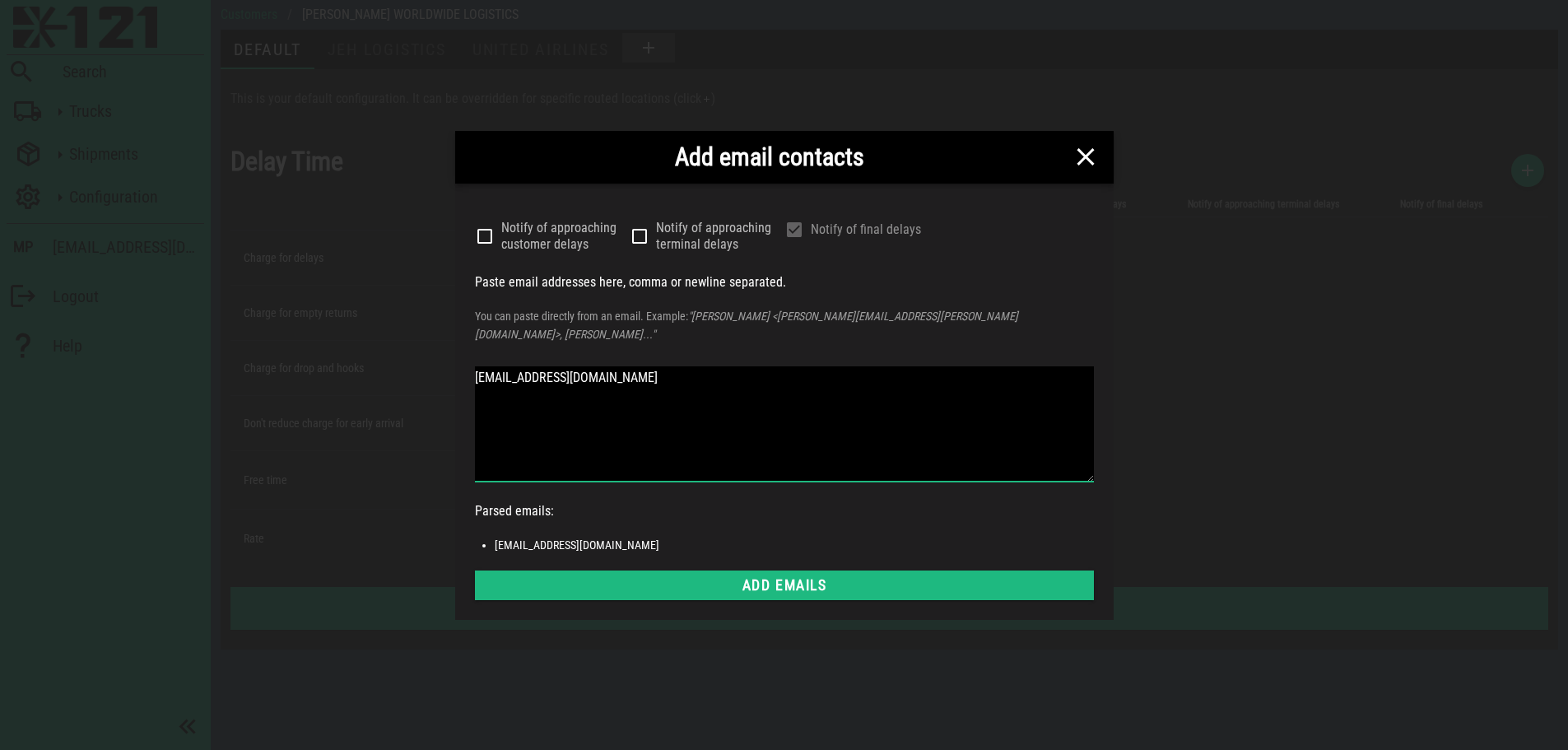
type textarea "[EMAIL_ADDRESS][DOMAIN_NAME]"
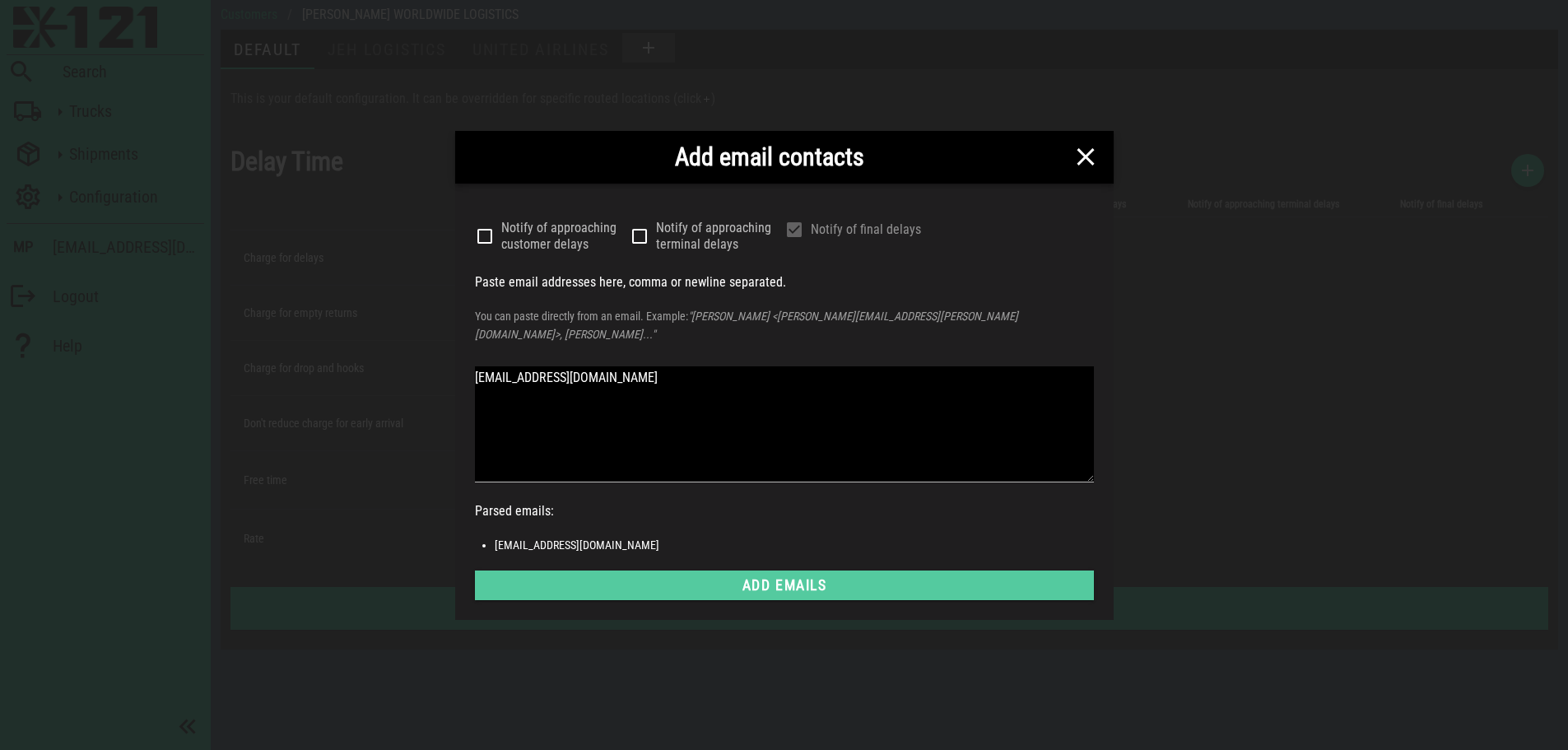
click at [828, 577] on span "Add emails" at bounding box center [784, 585] width 593 height 16
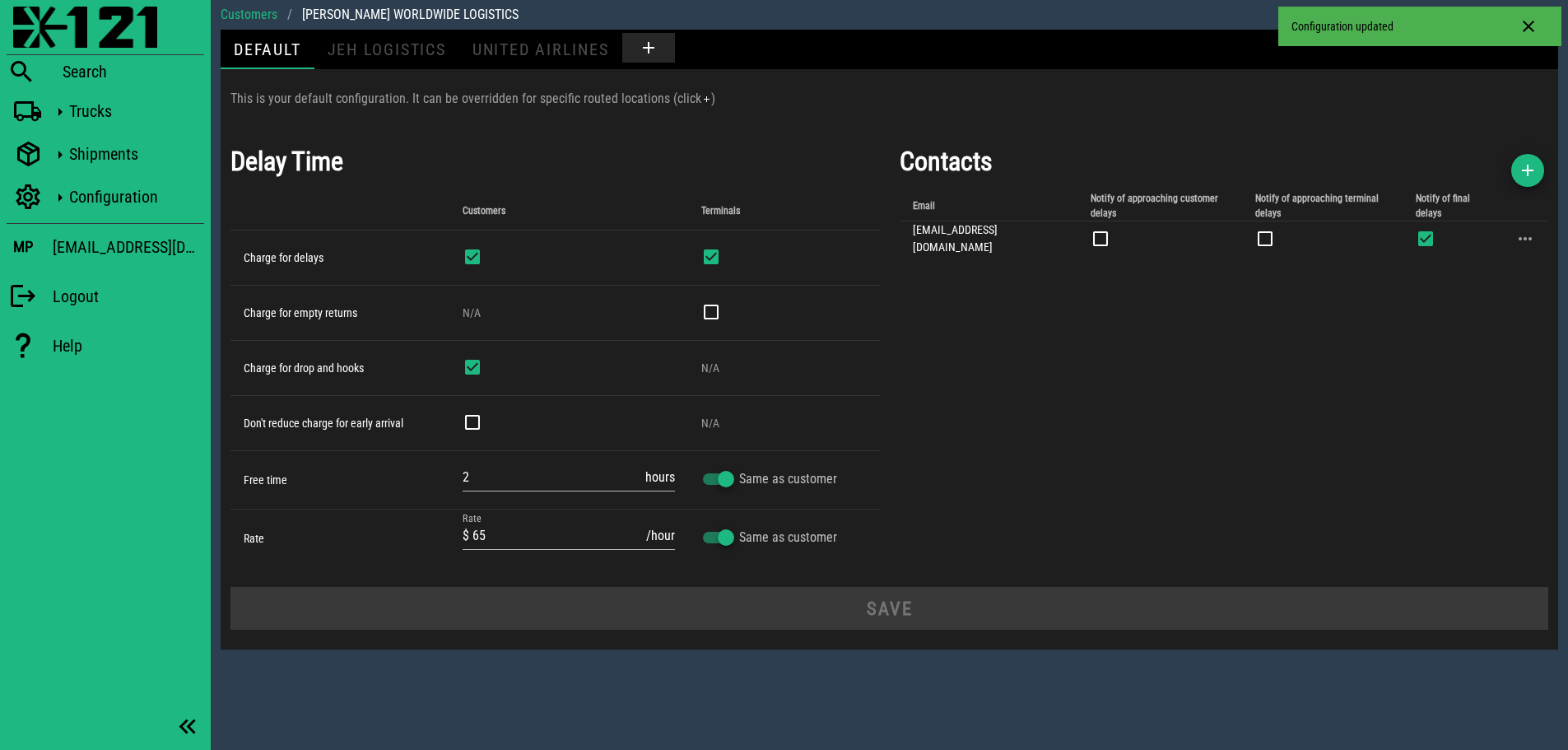
click at [1304, 353] on div "Contacts Email Notify of approaching customer delays Notify of approaching term…" at bounding box center [1225, 354] width 669 height 445
click at [25, 13] on img at bounding box center [86, 27] width 144 height 41
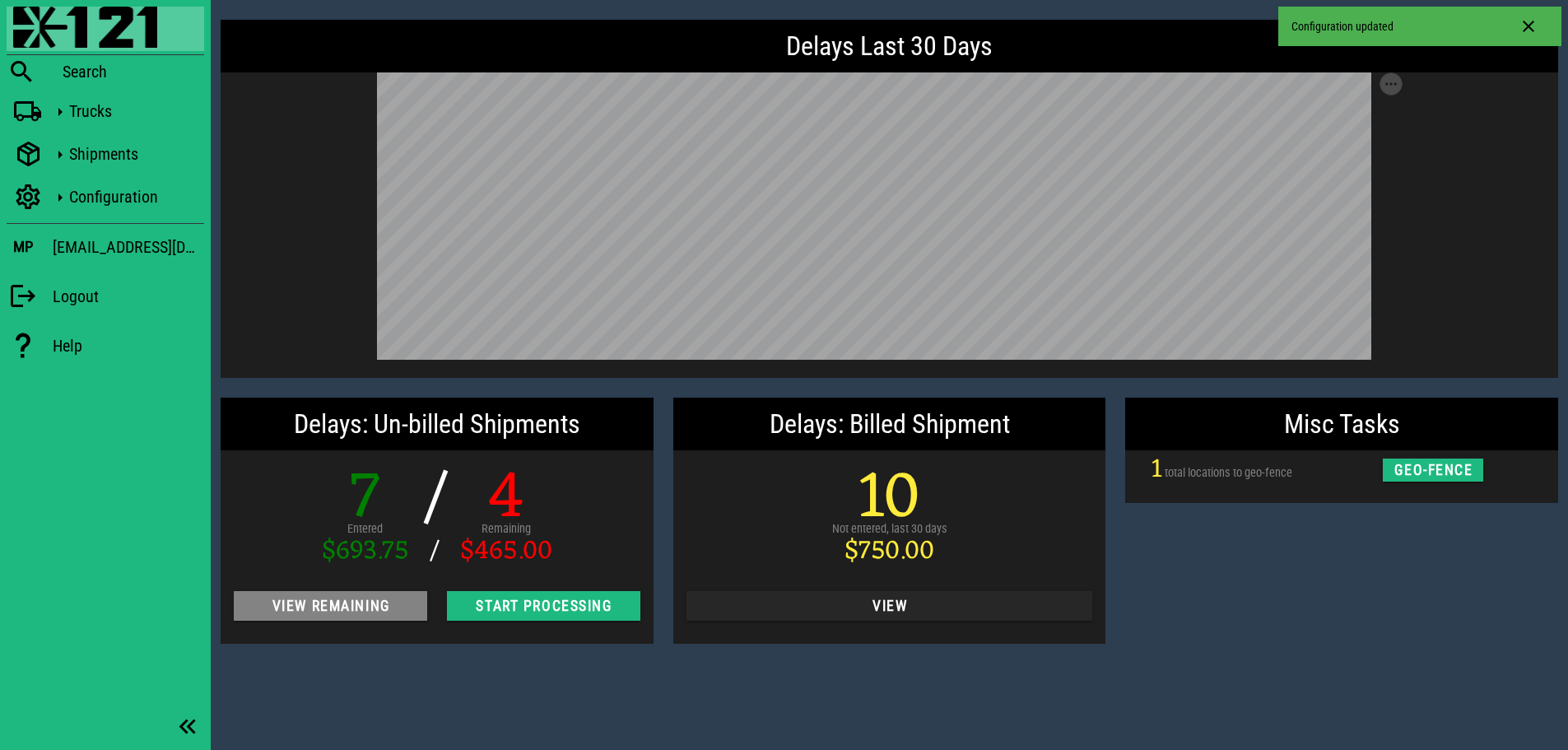
click at [271, 599] on span "View Remaining" at bounding box center [331, 606] width 167 height 16
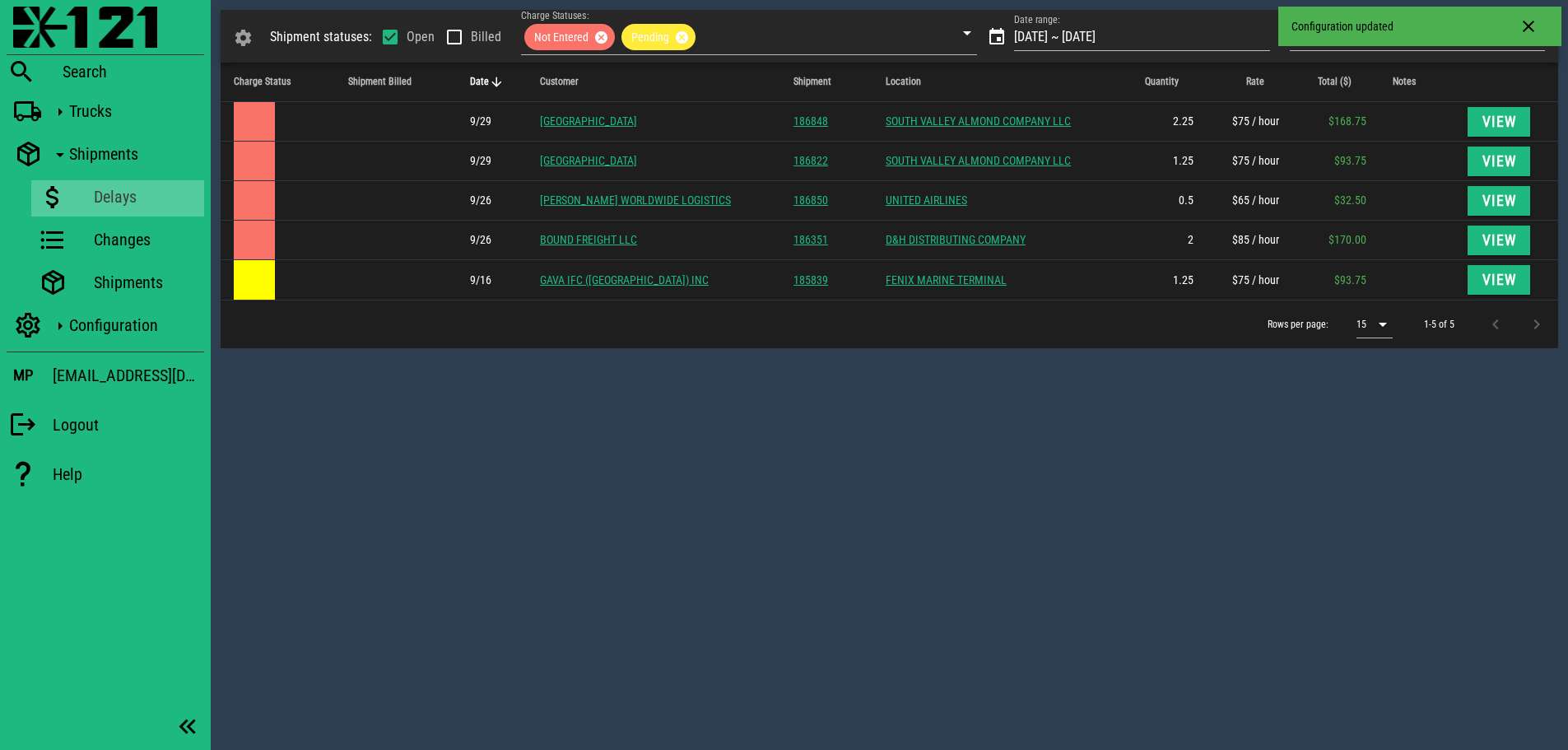
click at [698, 444] on div "Shipment statuses: Open Billed Charge Statuses: Not Entered Pending Date range:…" at bounding box center [889, 375] width 1357 height 750
click at [575, 478] on div "Shipment statuses: Open Billed Charge Statuses: Not Entered Pending Date range:…" at bounding box center [889, 375] width 1357 height 750
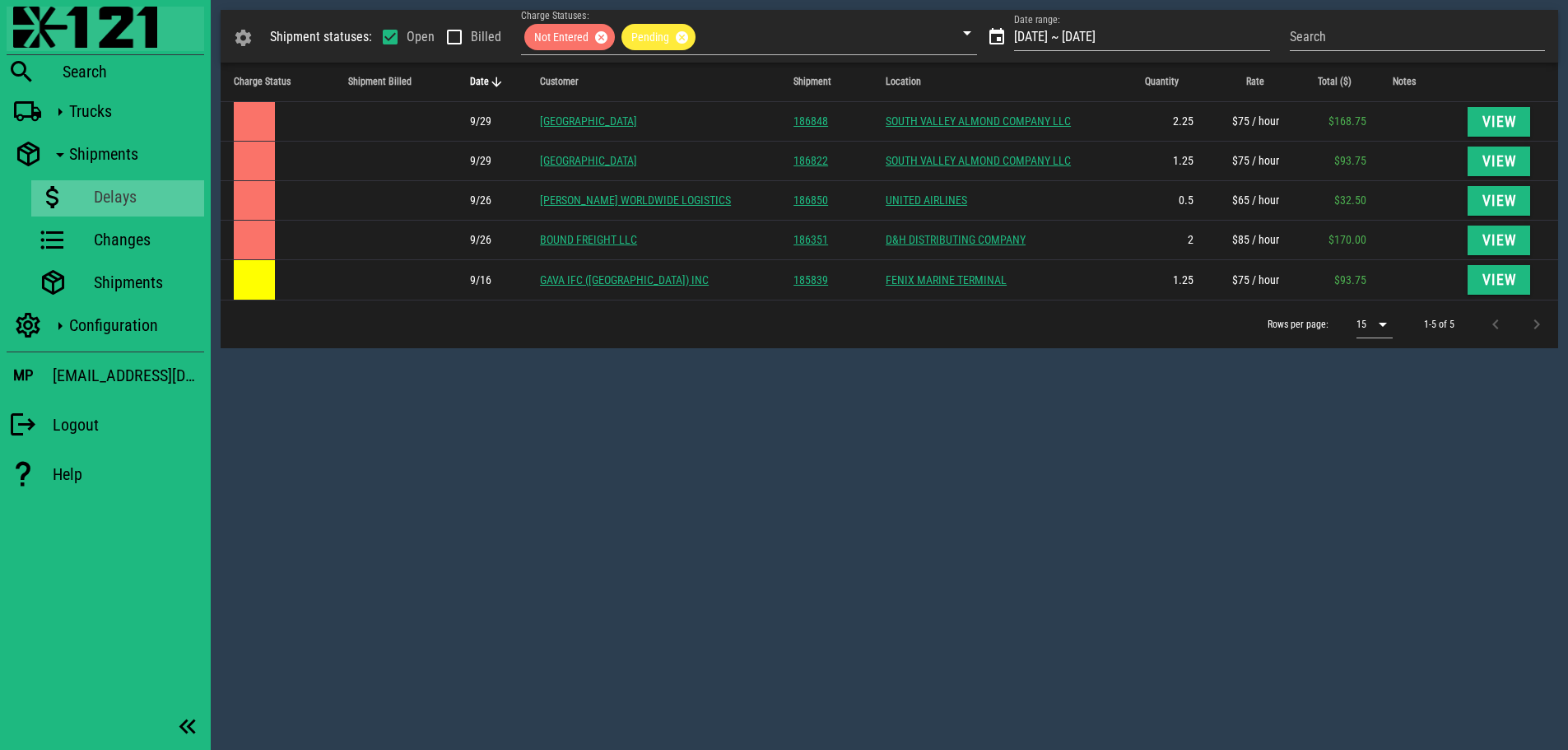
click at [31, 26] on img at bounding box center [86, 27] width 144 height 41
